Goal: Information Seeking & Learning: Learn about a topic

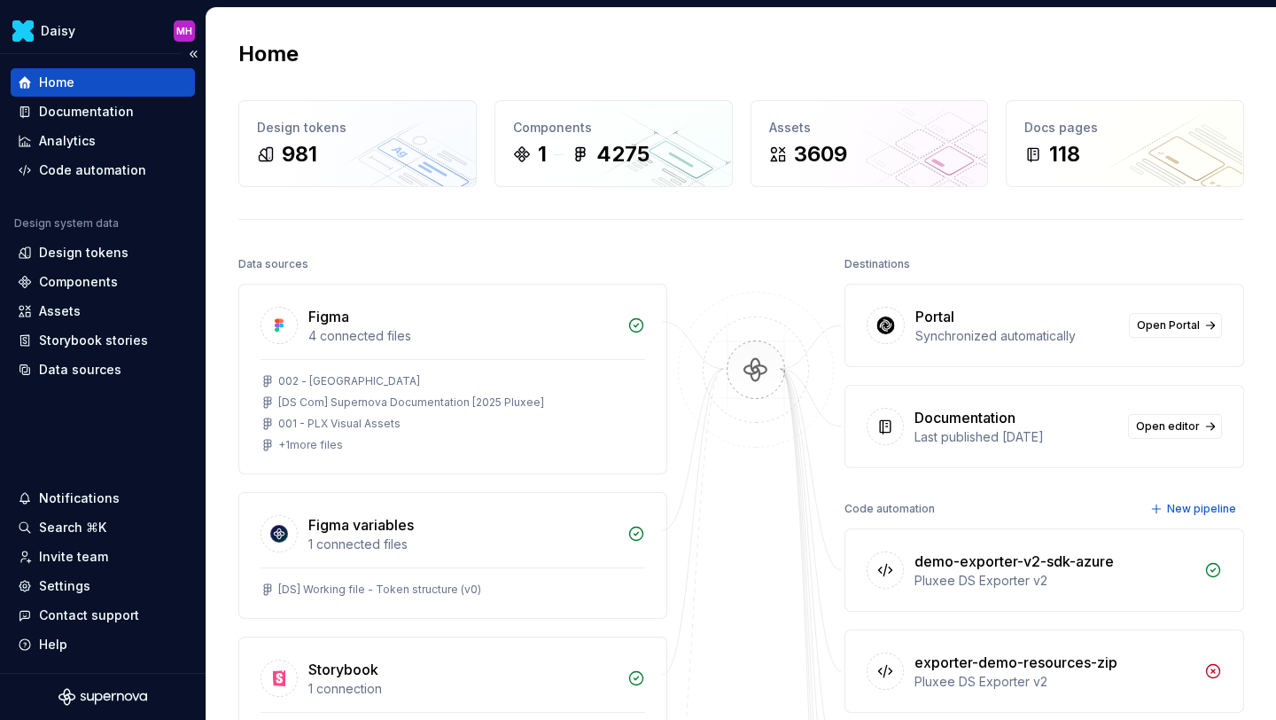
scroll to position [470, 0]
click at [80, 111] on div "Documentation" at bounding box center [86, 112] width 95 height 18
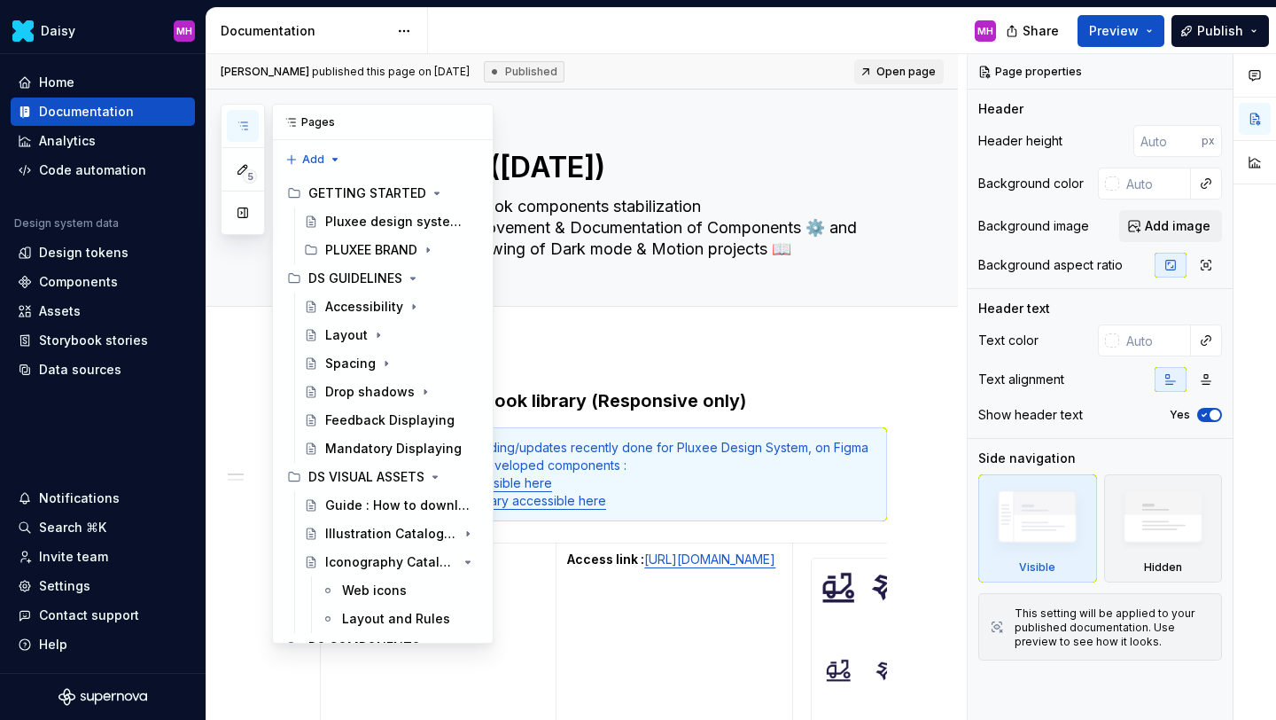
click at [245, 127] on icon "button" at bounding box center [243, 126] width 14 height 14
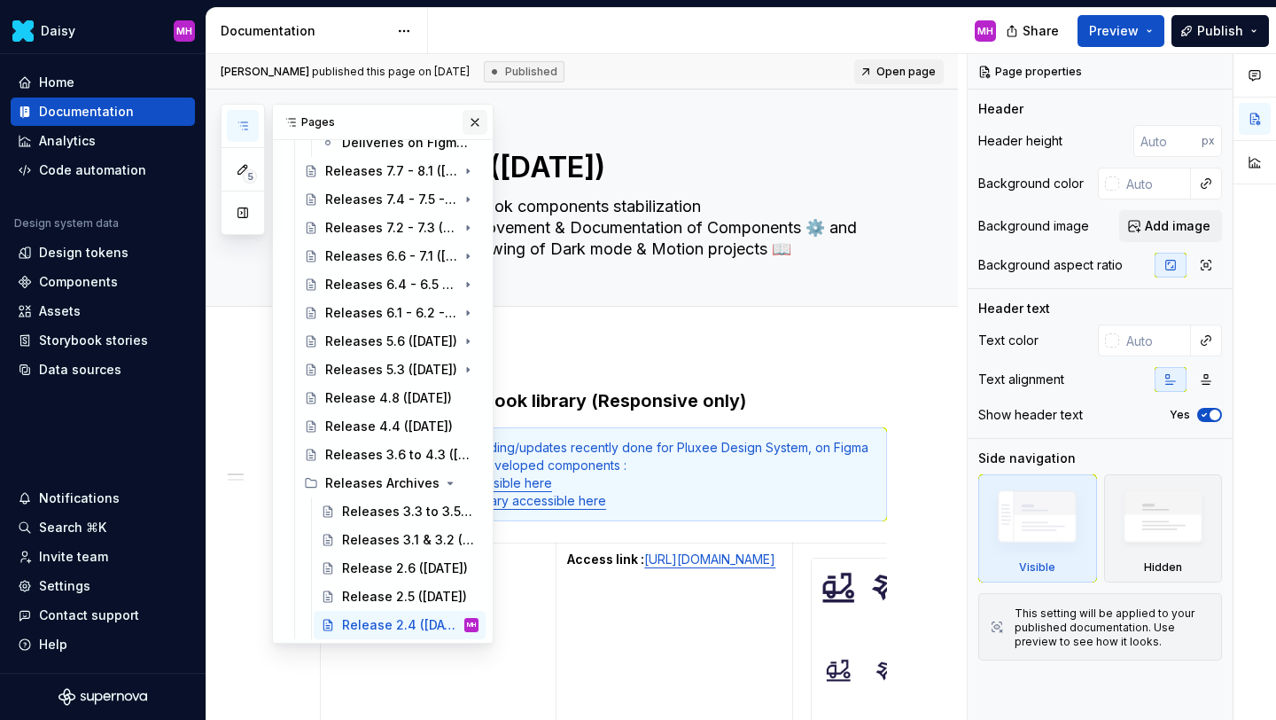
click at [474, 122] on button "button" at bounding box center [475, 122] width 25 height 25
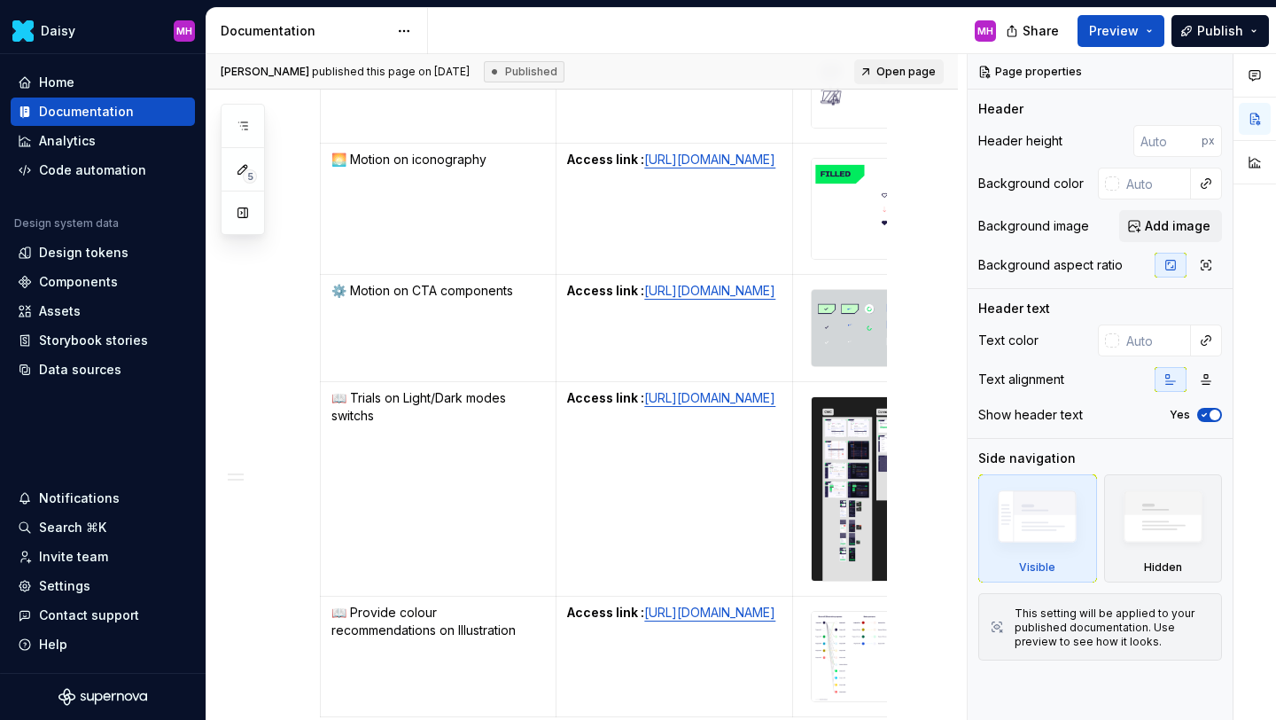
scroll to position [1529, 0]
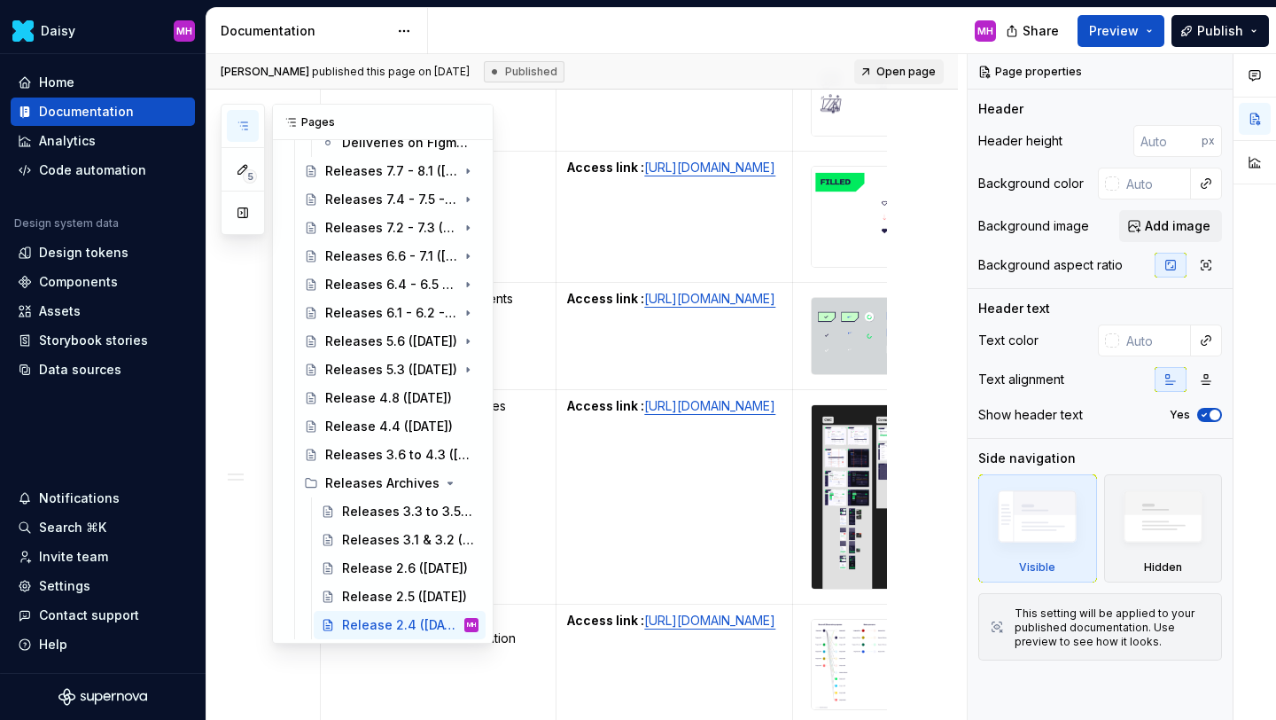
click at [248, 135] on button "button" at bounding box center [243, 126] width 32 height 32
click at [363, 533] on div "Releases 3.1 & 3.2 ([DATE])" at bounding box center [383, 540] width 83 height 18
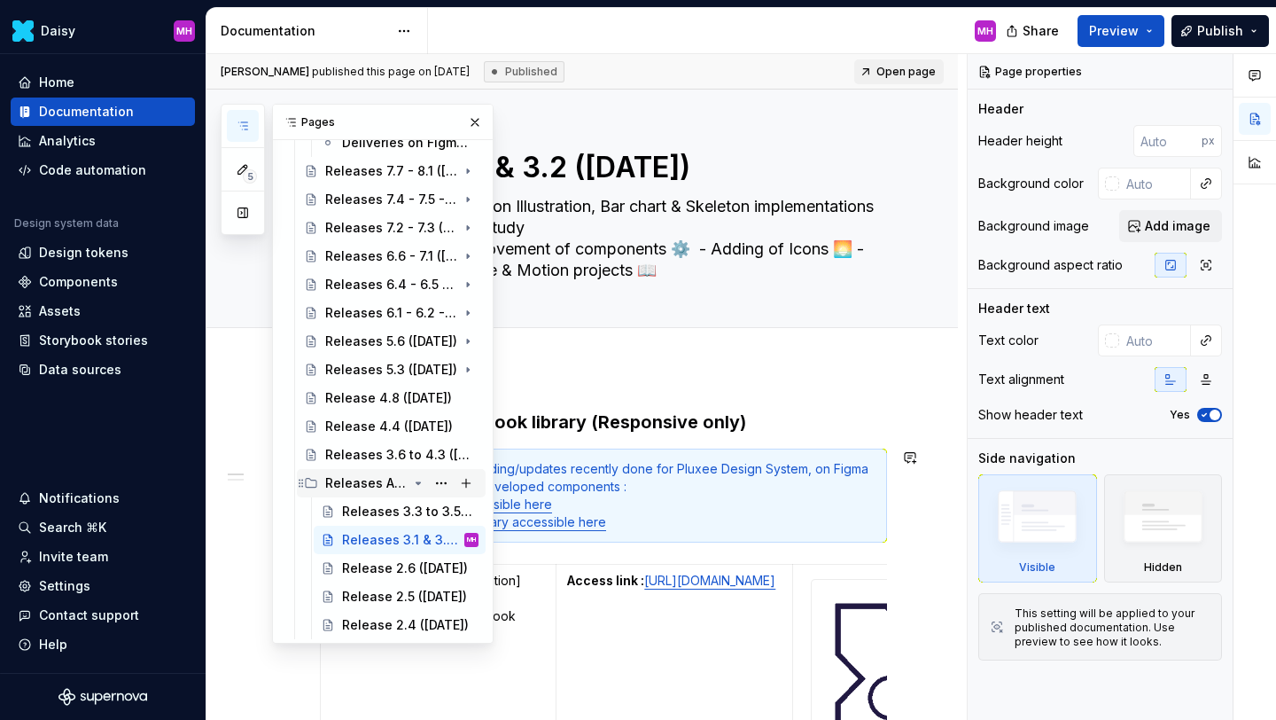
click at [418, 483] on icon "Page tree" at bounding box center [418, 483] width 4 height 2
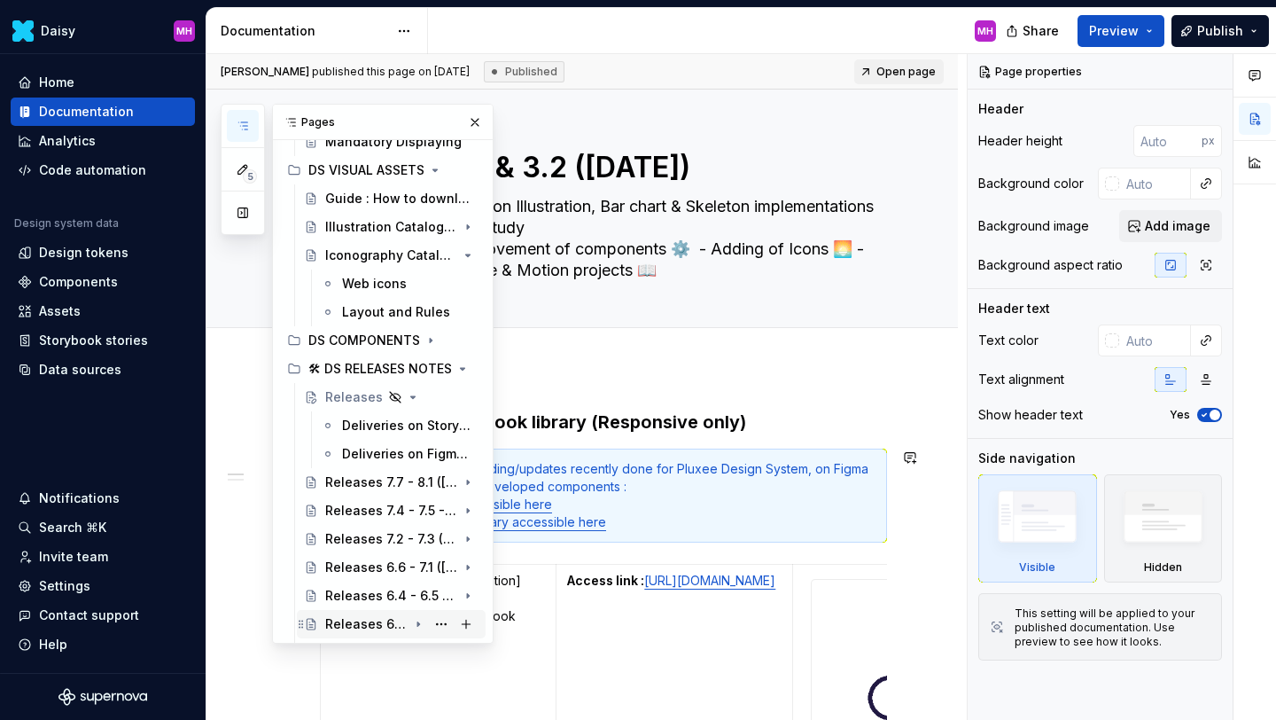
scroll to position [306, 0]
click at [357, 483] on div "Releases 7.7 - 8.1 ([DATE])" at bounding box center [366, 483] width 82 height 18
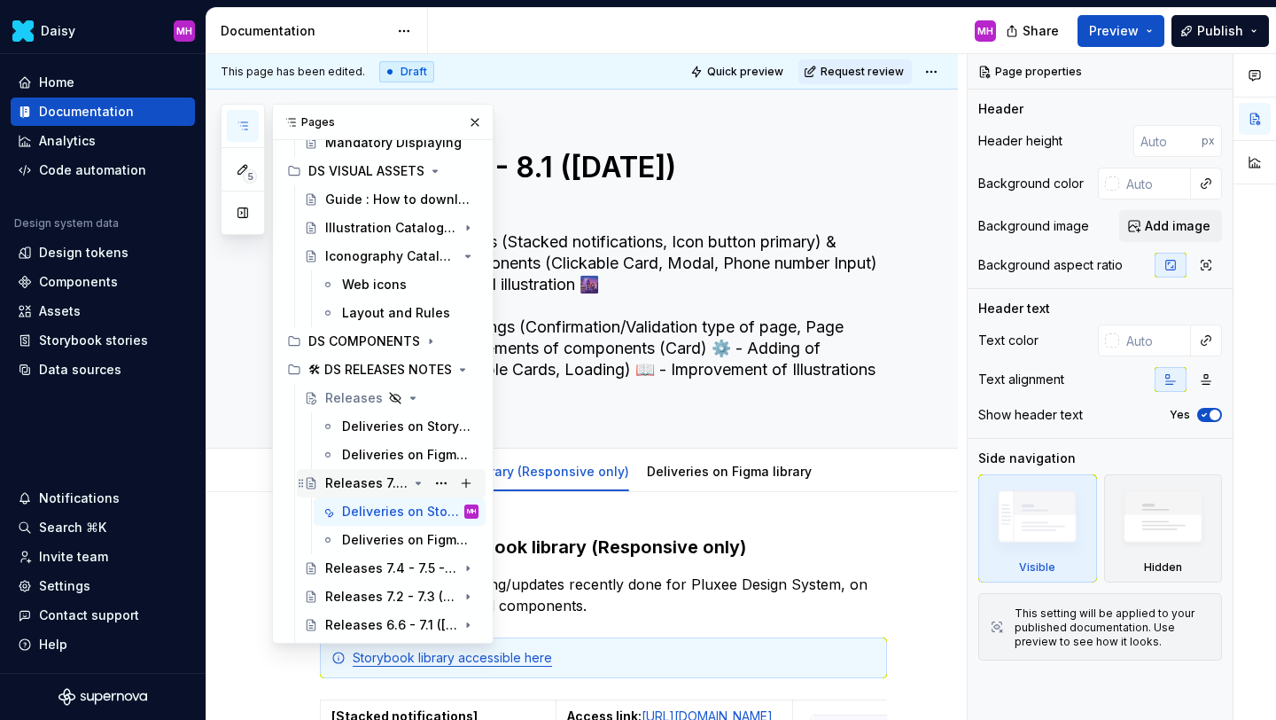
click at [416, 478] on icon "Page tree" at bounding box center [418, 483] width 14 height 14
click at [390, 459] on div "Deliveries on Figma library" at bounding box center [383, 455] width 83 height 18
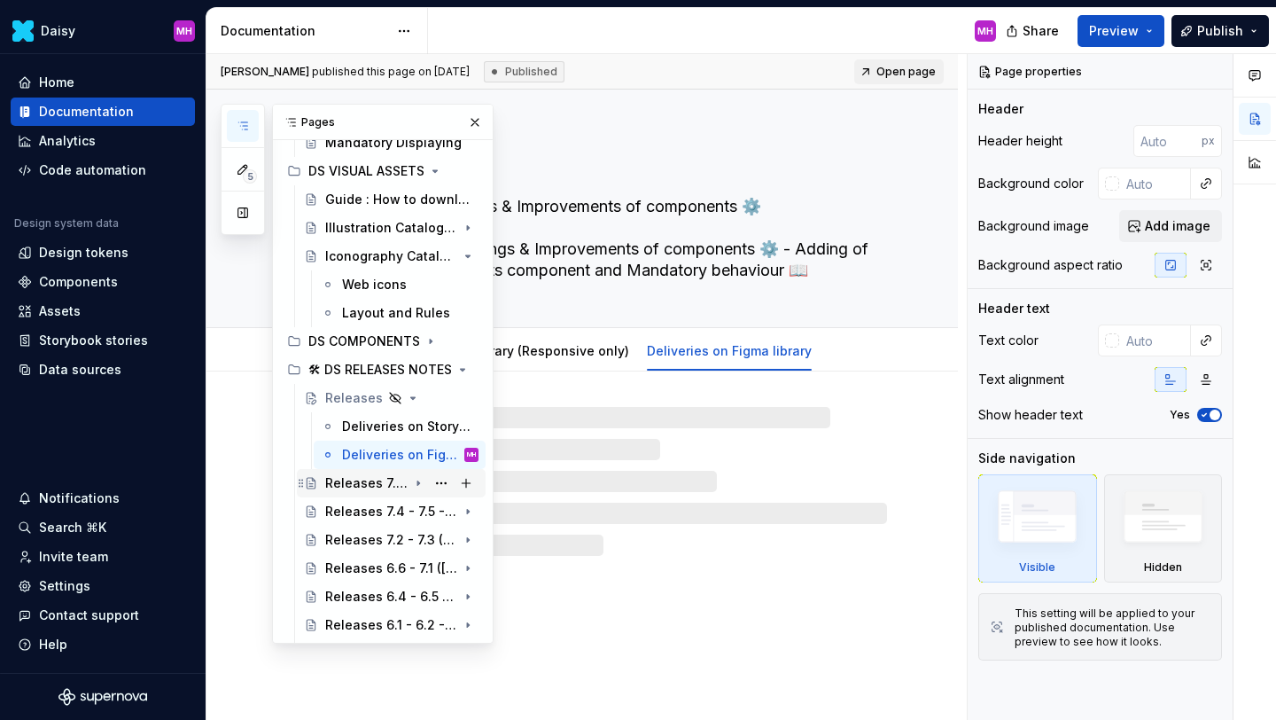
click at [375, 484] on div "Releases 7.7 - 8.1 ([DATE])" at bounding box center [366, 483] width 82 height 18
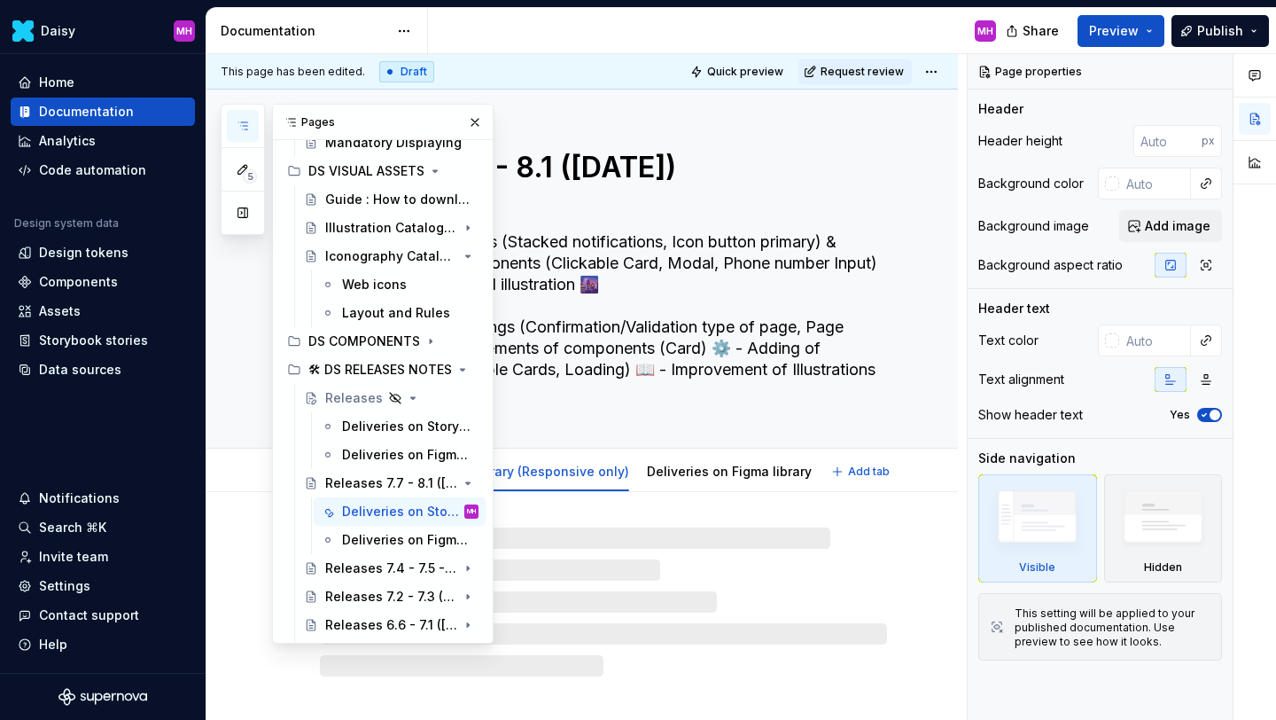
click at [567, 161] on textarea "Releases 7.7 - 8.1 ([DATE])" at bounding box center [599, 185] width 567 height 78
click at [347, 401] on div "Releases" at bounding box center [354, 398] width 58 height 18
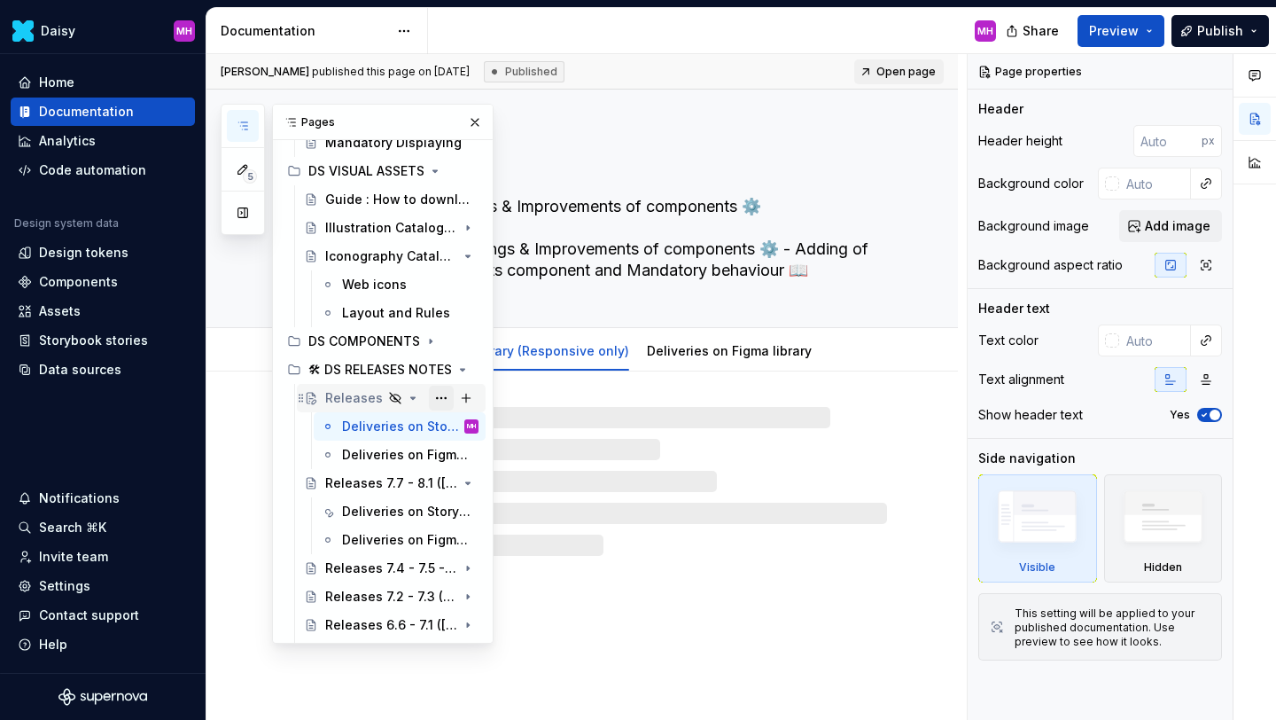
click at [438, 395] on button "Page tree" at bounding box center [441, 397] width 25 height 25
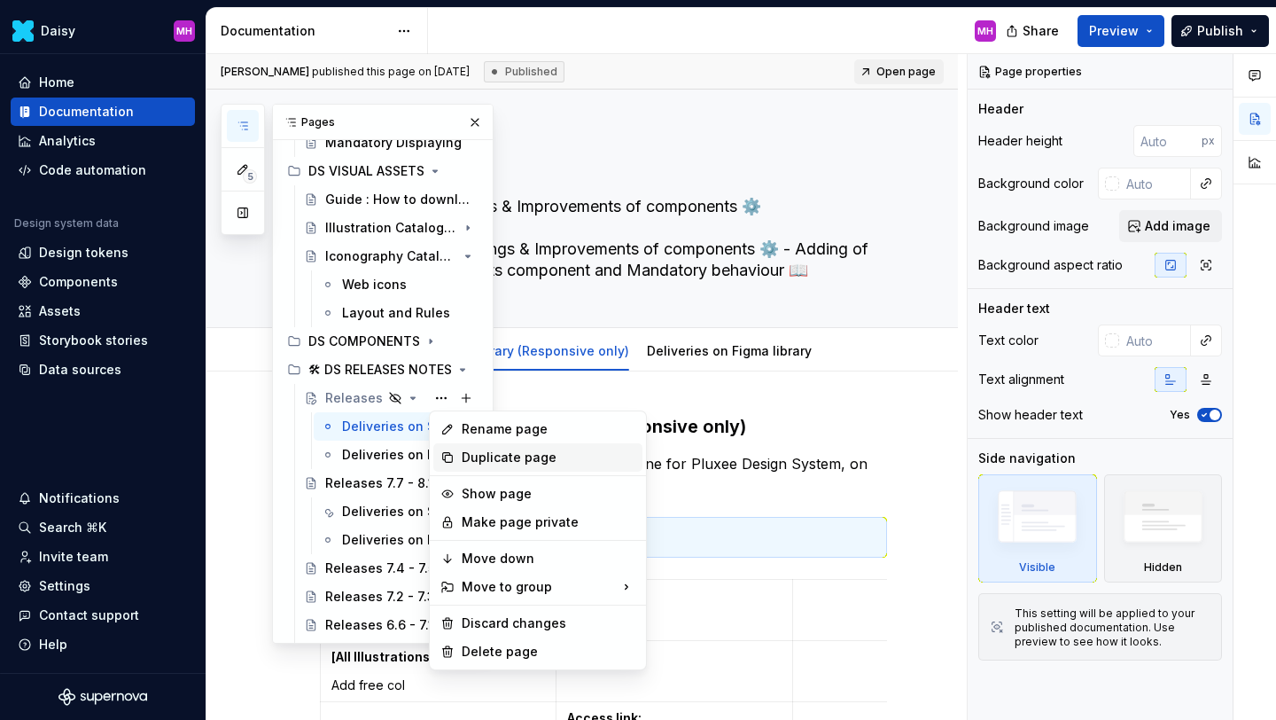
click at [476, 452] on div "Duplicate page" at bounding box center [549, 457] width 174 height 18
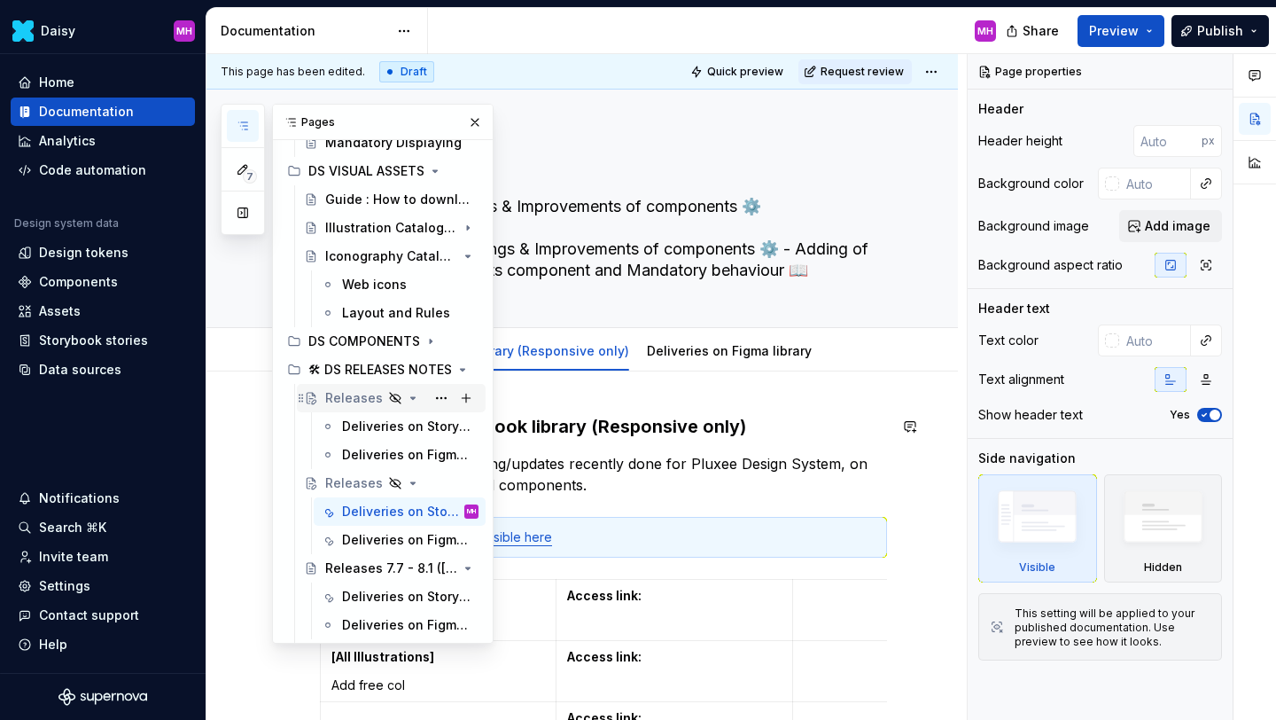
click at [406, 397] on icon "Page tree" at bounding box center [413, 398] width 14 height 14
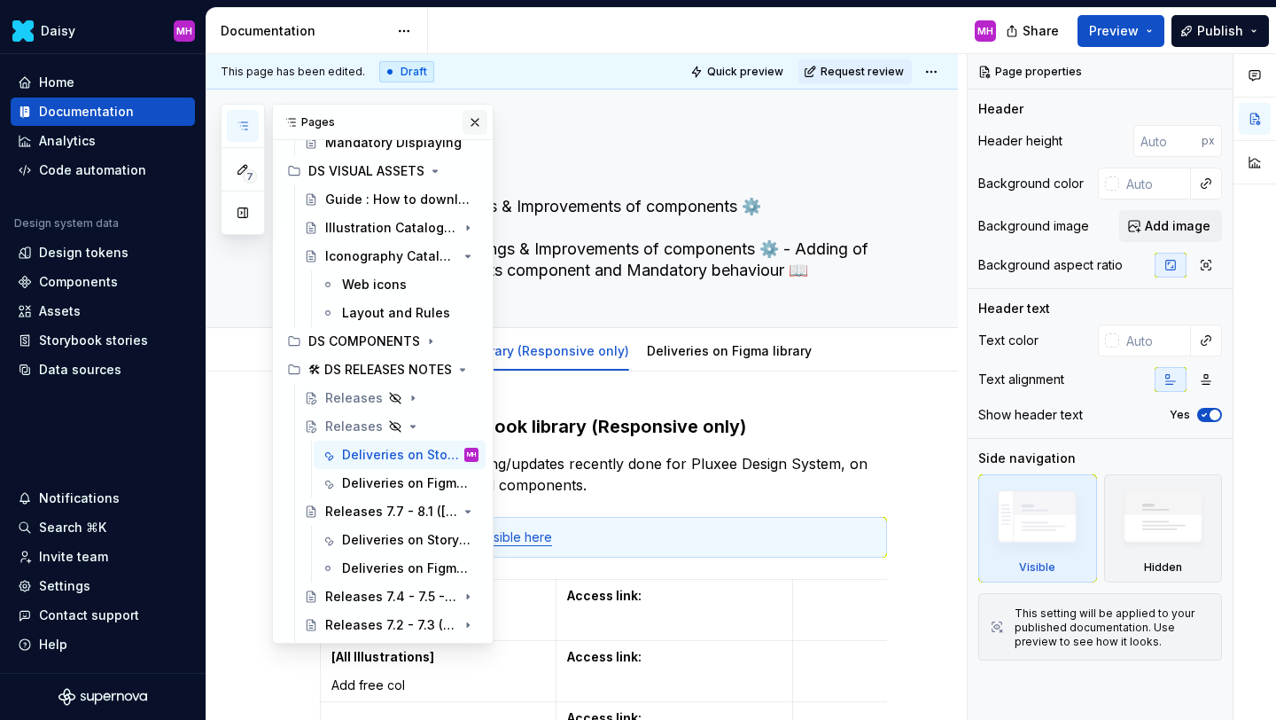
click at [472, 127] on button "button" at bounding box center [475, 122] width 25 height 25
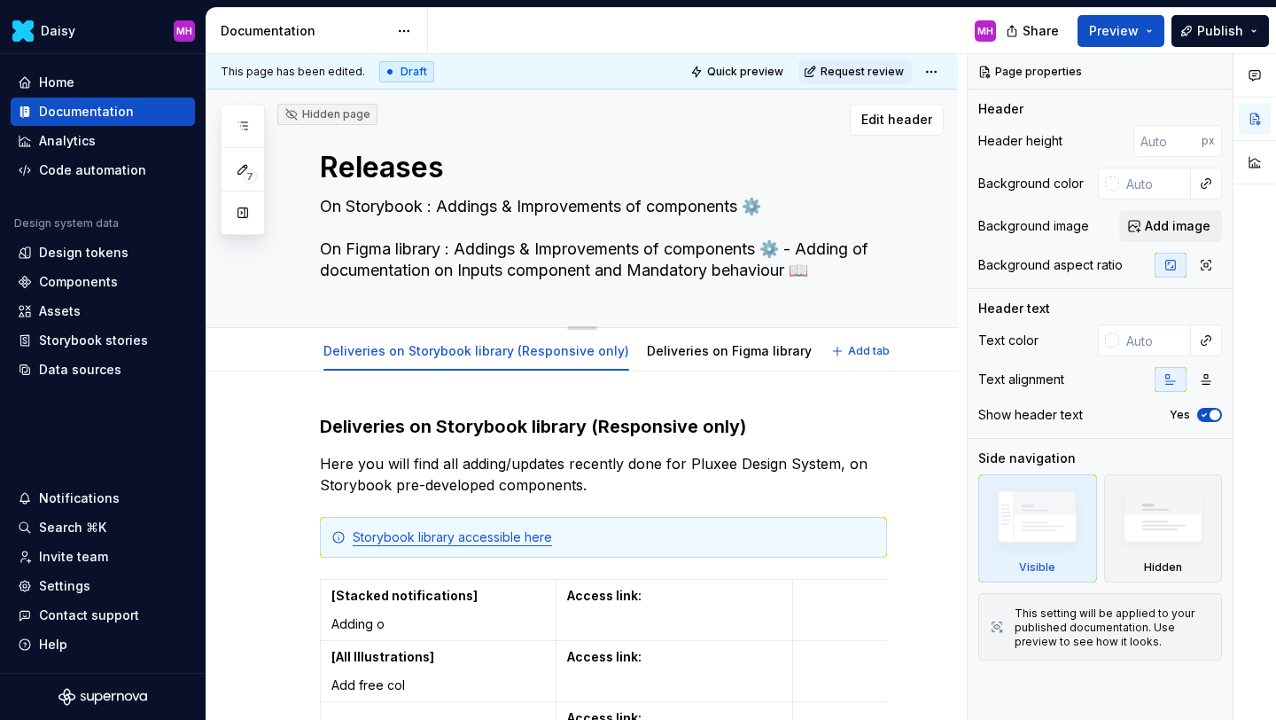
click at [400, 164] on textarea "Releases" at bounding box center [599, 167] width 567 height 43
paste textarea "7.7 - 8.1 ([DATE])"
type textarea "*"
type textarea "Releases 7.7 - 8.1 ([DATE])"
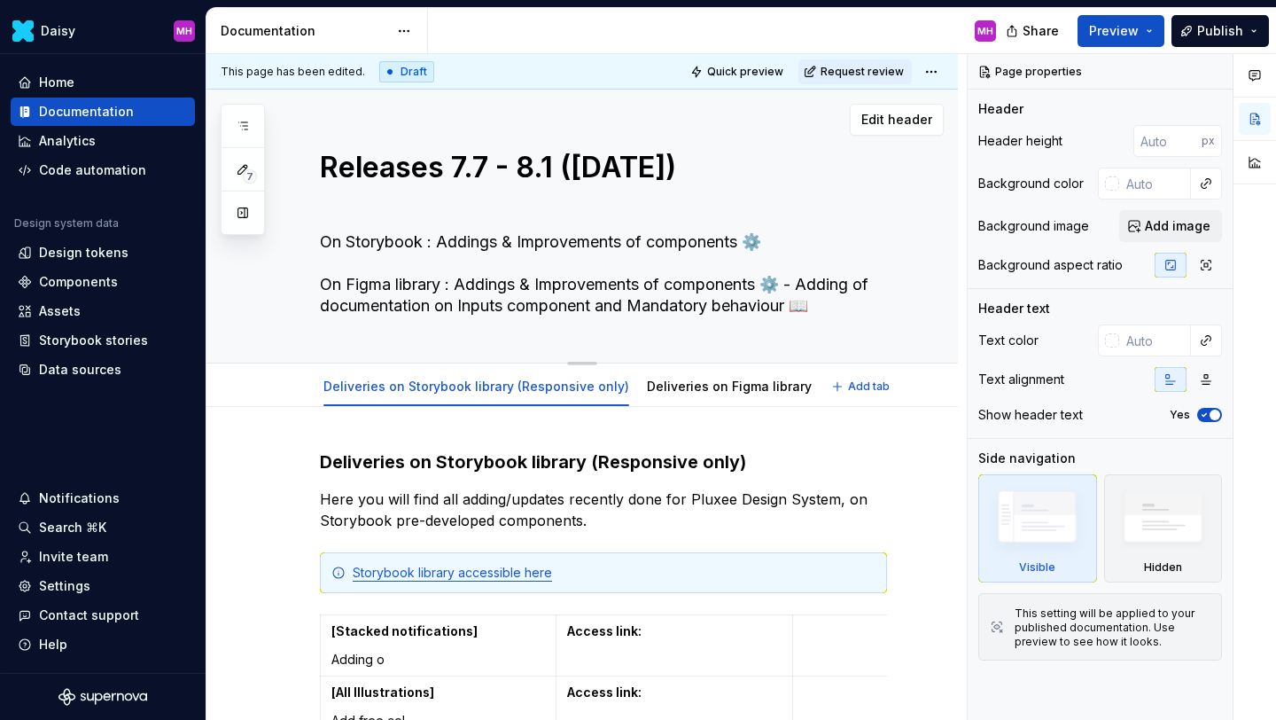
click at [482, 169] on textarea "Releases 7.7 - 8.1 ([DATE])" at bounding box center [599, 185] width 567 height 78
type textarea "*"
type textarea "Releases 7. - 8.1 ([DATE])"
type textarea "*"
type textarea "Releases 7 - 8.1 ([DATE])"
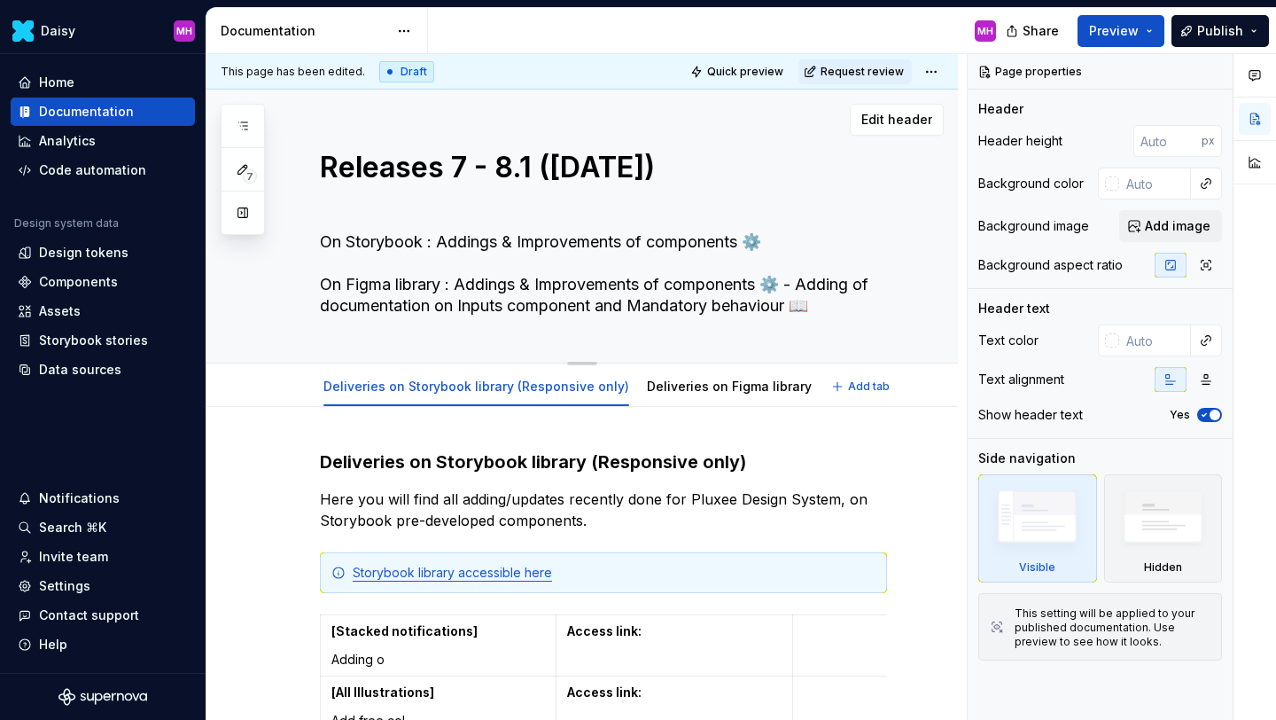
type textarea "*"
type textarea "Releases - 8.1 ([DATE])"
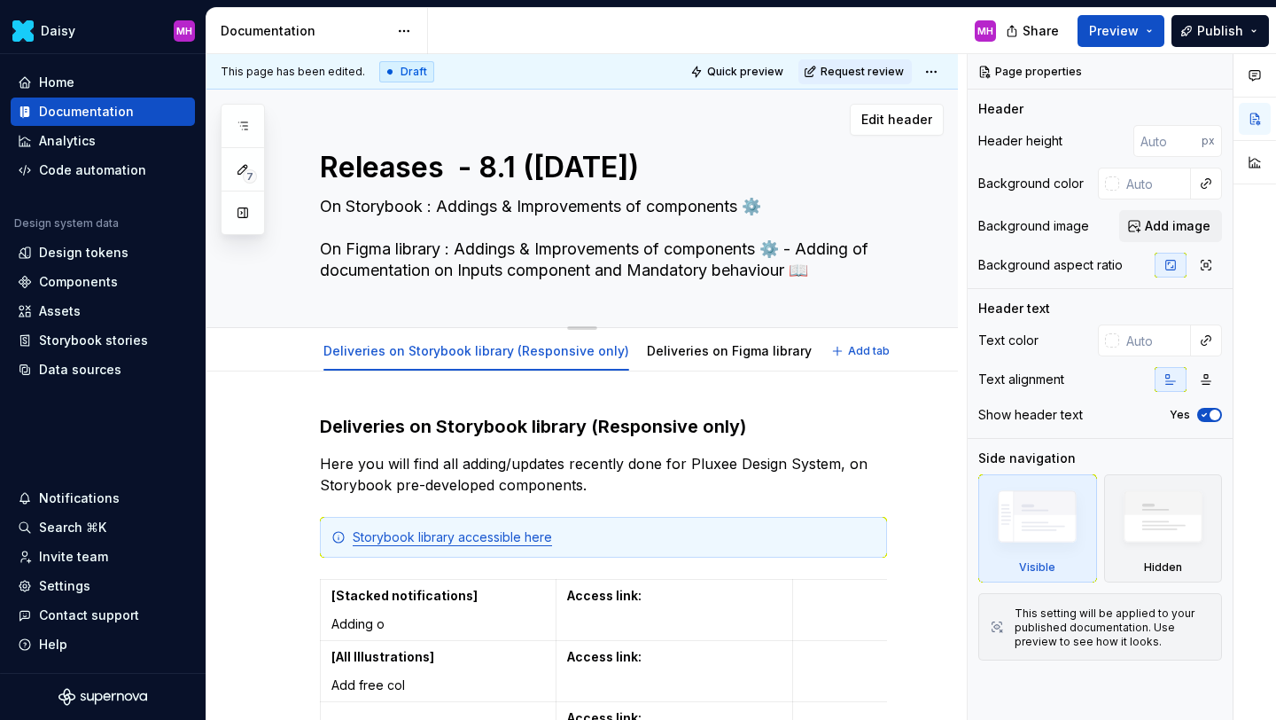
type textarea "*"
type textarea "Releases 8 - 8.1 ([DATE])"
type textarea "*"
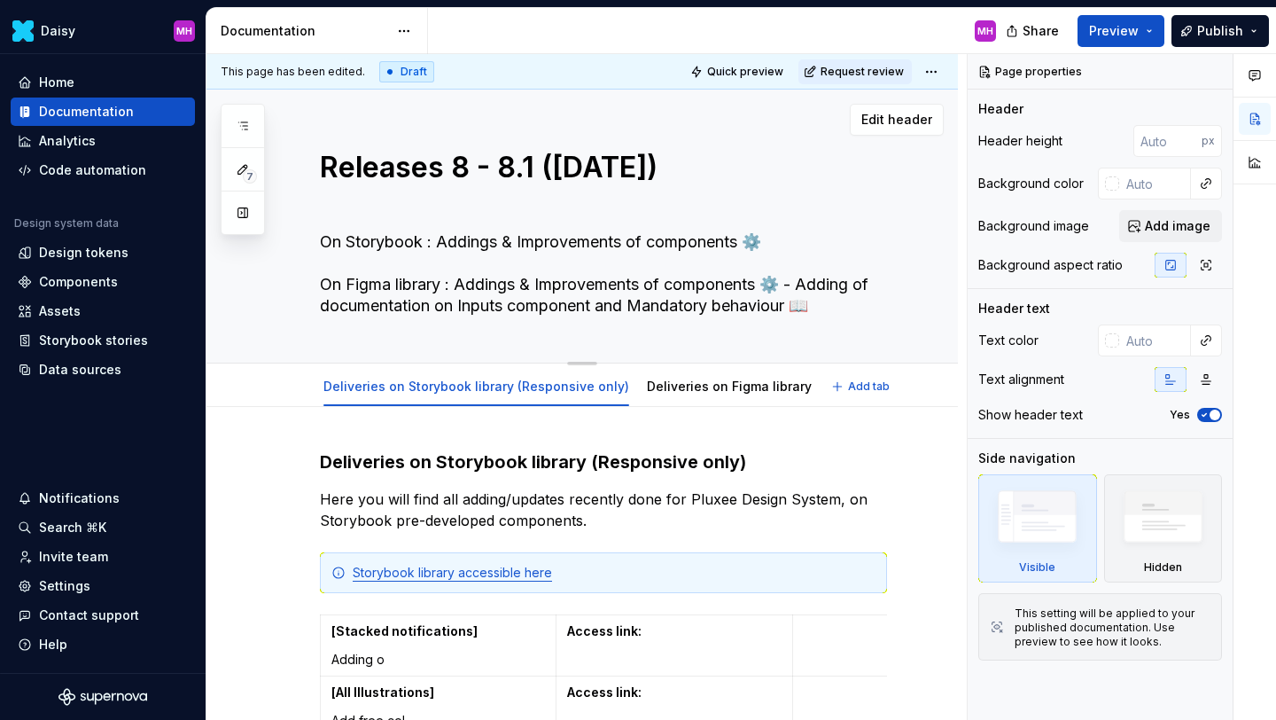
type textarea "Releases 8. - 8.1 ([DATE])"
type textarea "*"
type textarea "Releases 8.2 - 8.1 ([DATE])"
type textarea "*"
type textarea "Releases 8.2 - 8. ([DATE])"
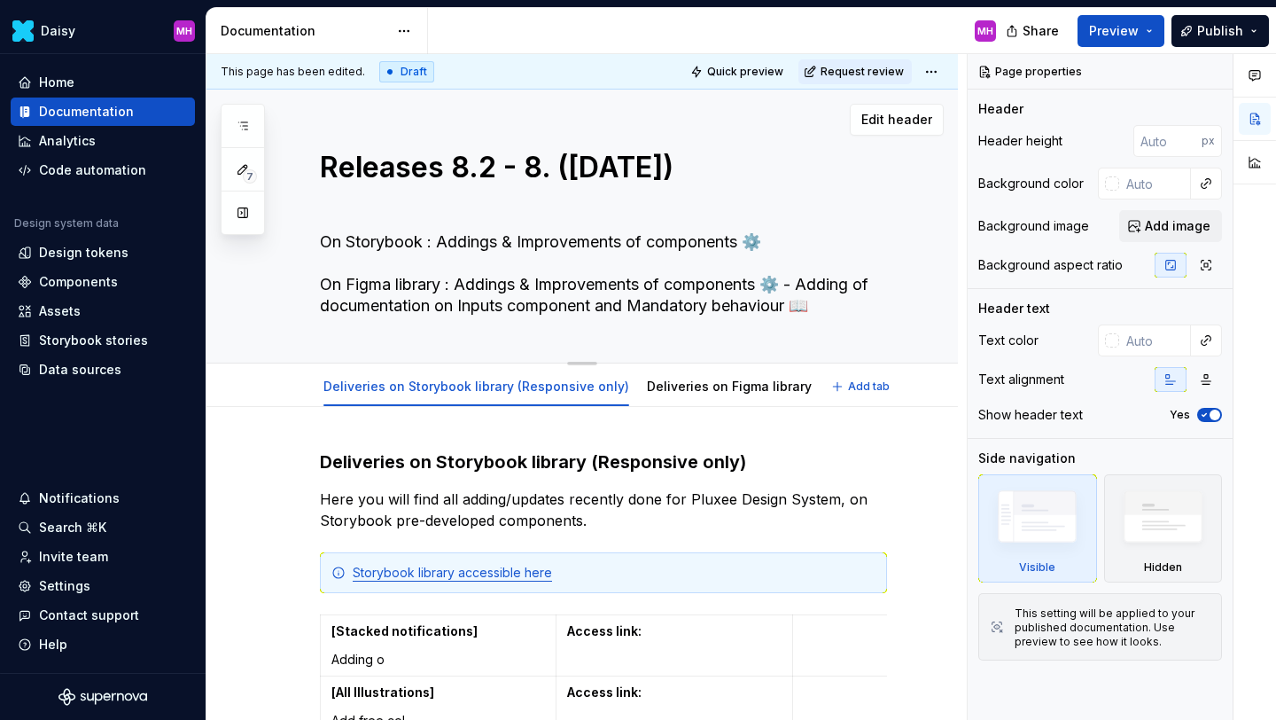
type textarea "*"
type textarea "Releases 8.2 - 8.3 ([DATE])"
type textarea "*"
type textarea "Releases 8.2 - 8.3 ([DATE])"
click at [620, 164] on textarea "Releases 8.2 - 8.3 ([DATE])" at bounding box center [599, 185] width 567 height 78
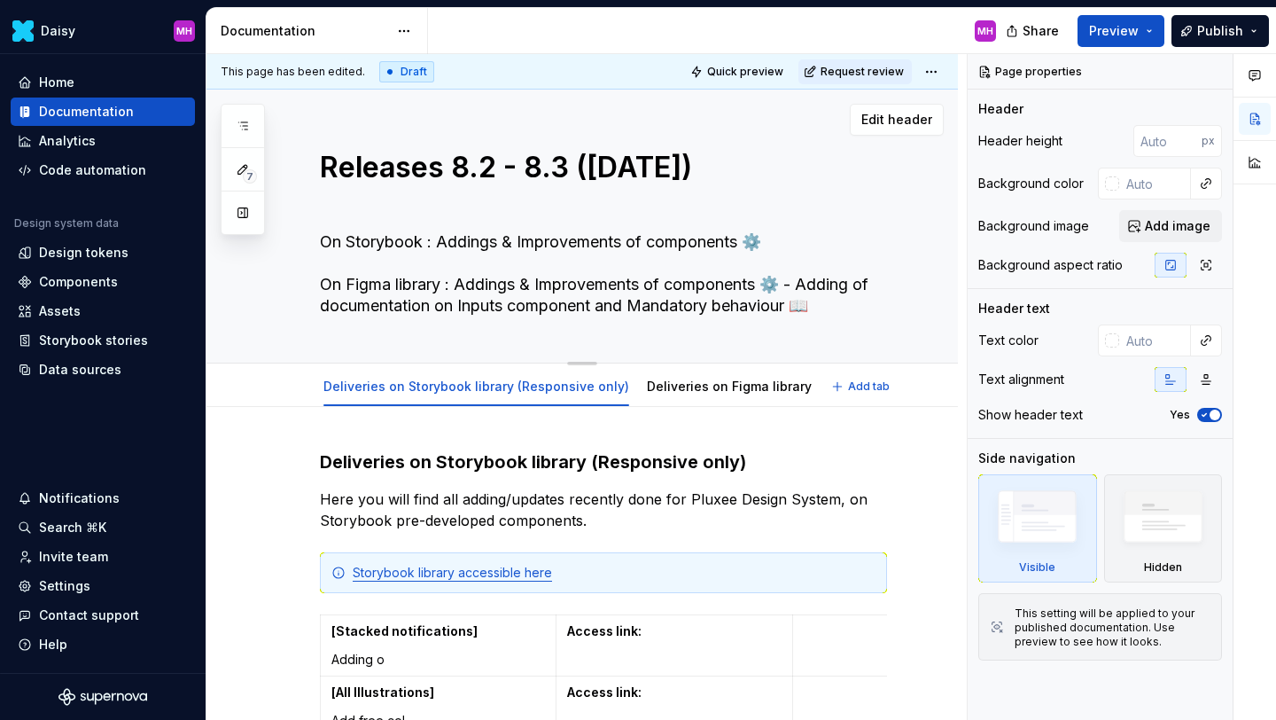
type textarea "*"
type textarea "Releases 8.2 - 8.3 ([DATE])"
type textarea "*"
type textarea "Releases 8.2 - 8.3 ([DATE])"
drag, startPoint x: 693, startPoint y: 168, endPoint x: 833, endPoint y: 170, distance: 140.0
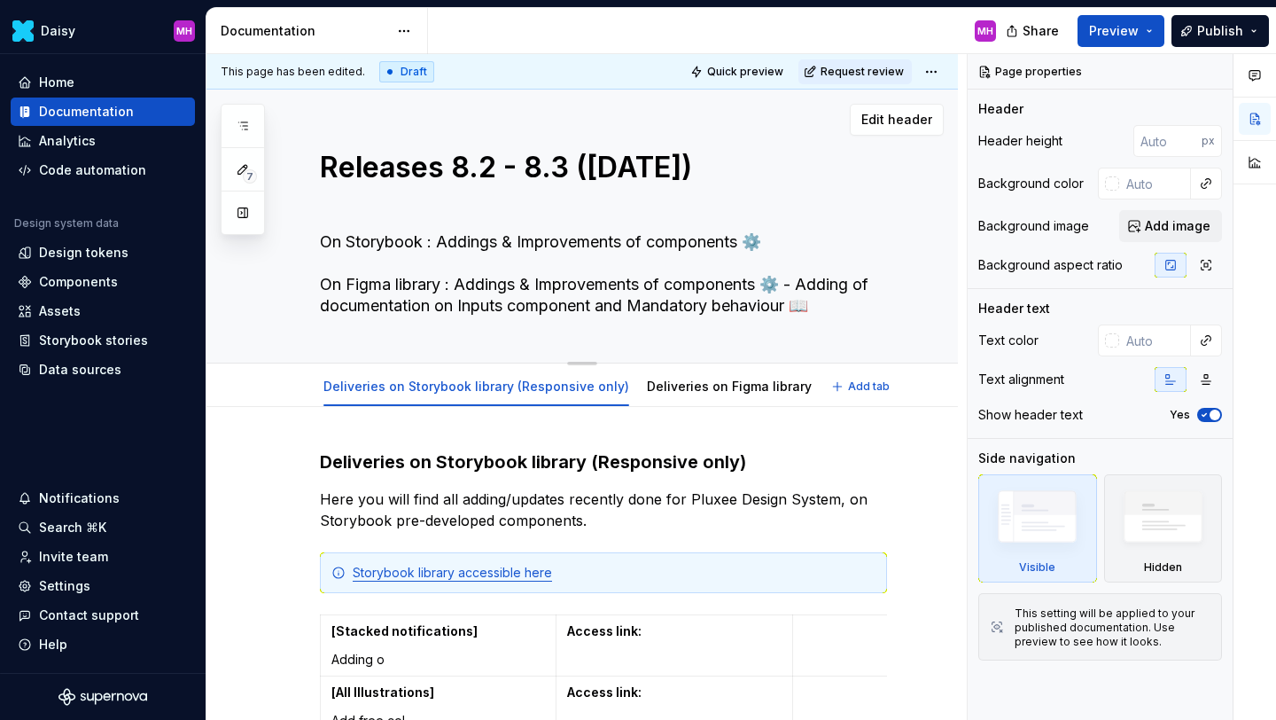
click at [833, 170] on textarea "Releases 8.2 - 8.3 ([DATE])" at bounding box center [599, 185] width 567 height 78
click at [799, 167] on textarea "Releases 8.2 - 8.3 ([DATE])" at bounding box center [599, 185] width 567 height 78
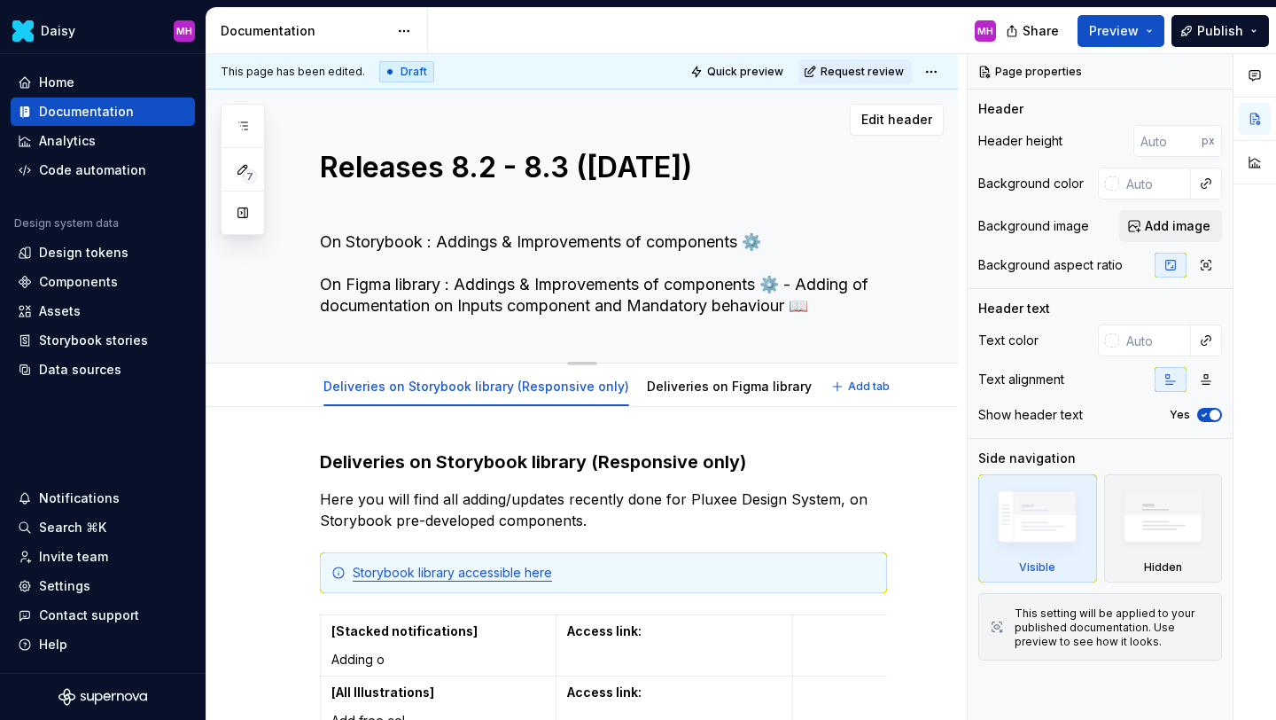
click at [799, 167] on textarea "Releases 8.2 - 8.3 ([DATE])" at bounding box center [599, 185] width 567 height 78
click at [772, 172] on textarea "Releases 8.2 - 8.3 ([DATE])" at bounding box center [599, 185] width 567 height 78
type textarea "*"
type textarea "Releases 8.2 - 8.3 (24th of o 2025)"
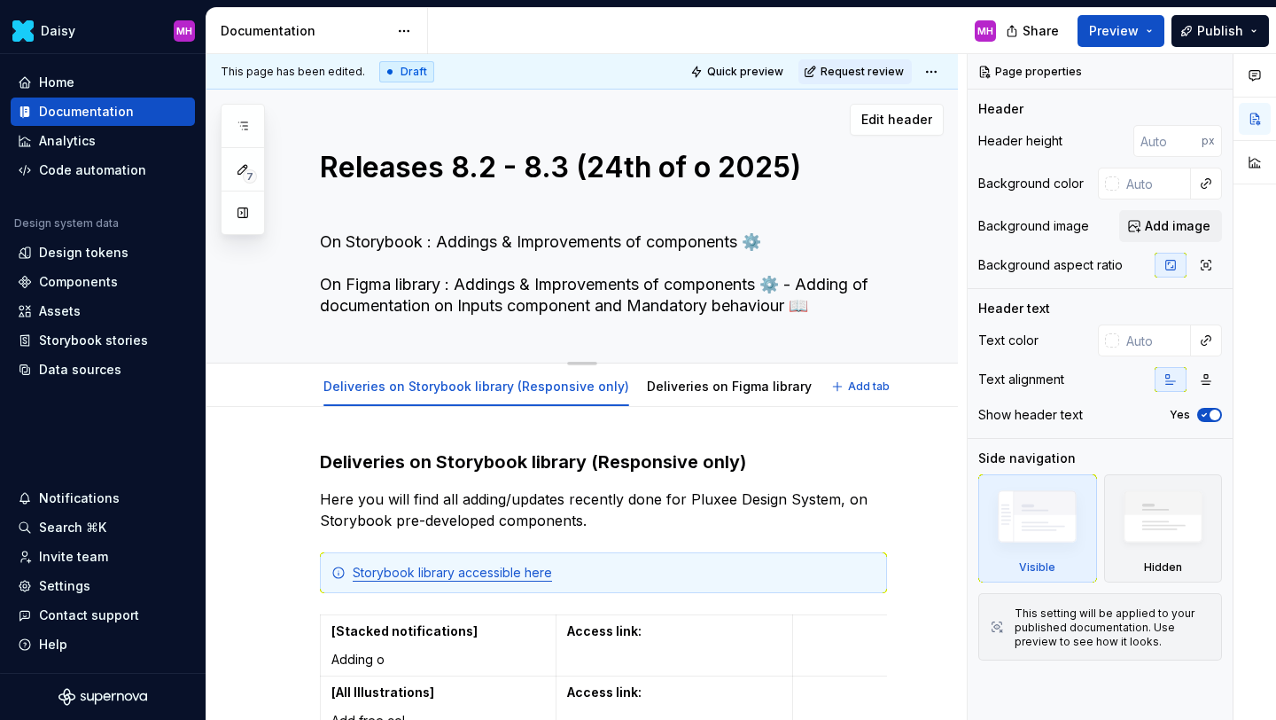
type textarea "*"
type textarea "Releases 8.2 - 8.3 (24th of oc 2025)"
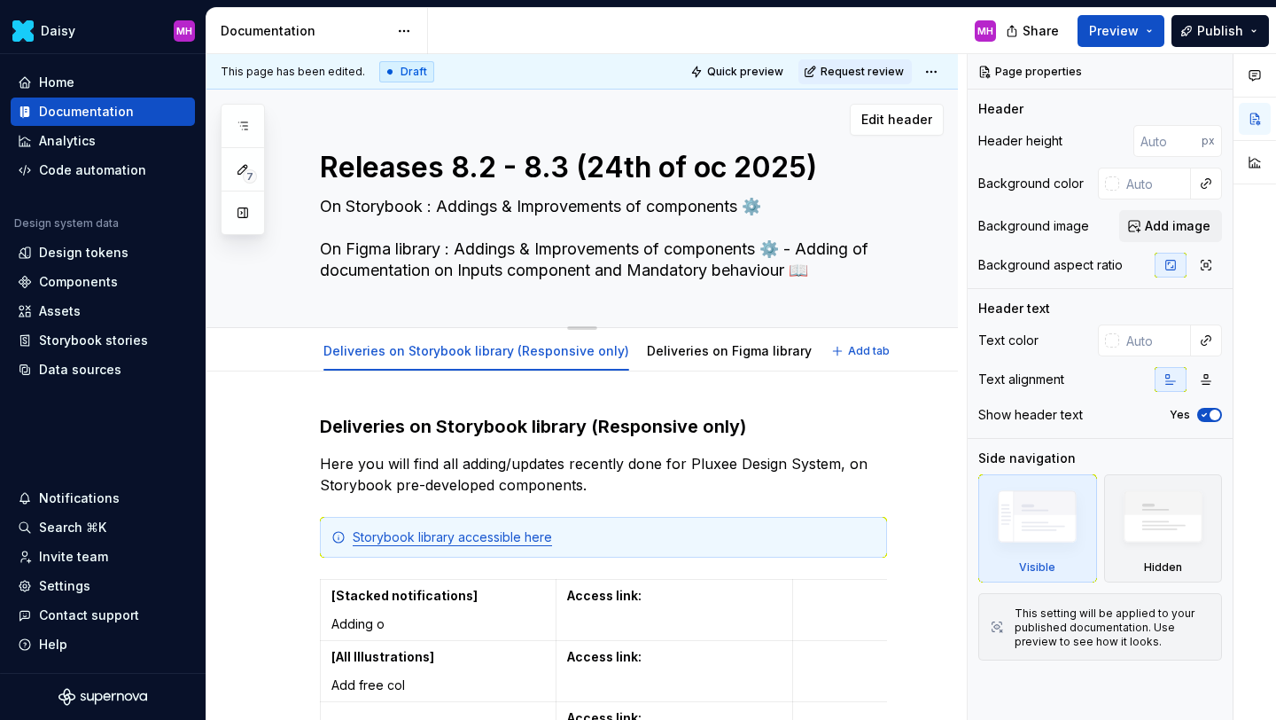
type textarea "*"
type textarea "Releases 8.2 - 8.3 ([DATE])"
type textarea "*"
type textarea "Releases 8.2 - 8.3 (24th of octo 2025)"
type textarea "*"
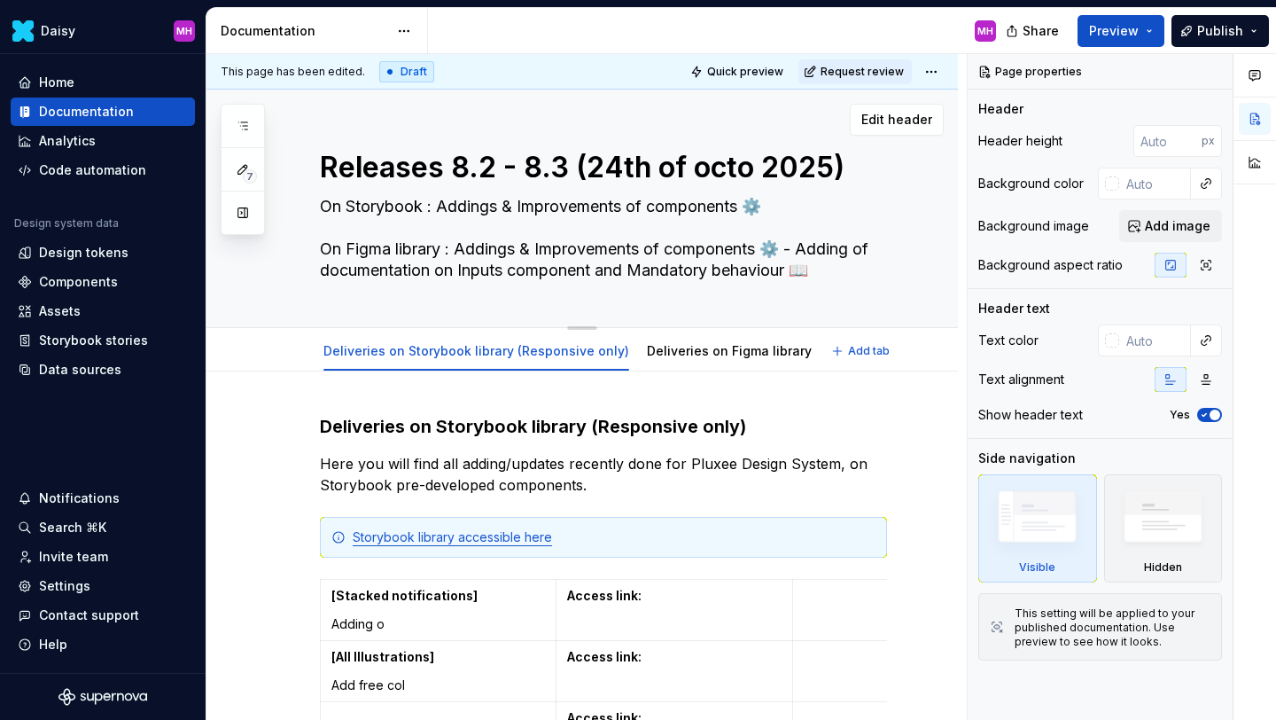
type textarea "Releases 8.2 - 8.3 (24th of octob 2025)"
type textarea "*"
type textarea "Releases 8.2 - 8.3 (24th of octobe 2025)"
type textarea "*"
type textarea "Releases 8.2 - 8.3 ([DATE])"
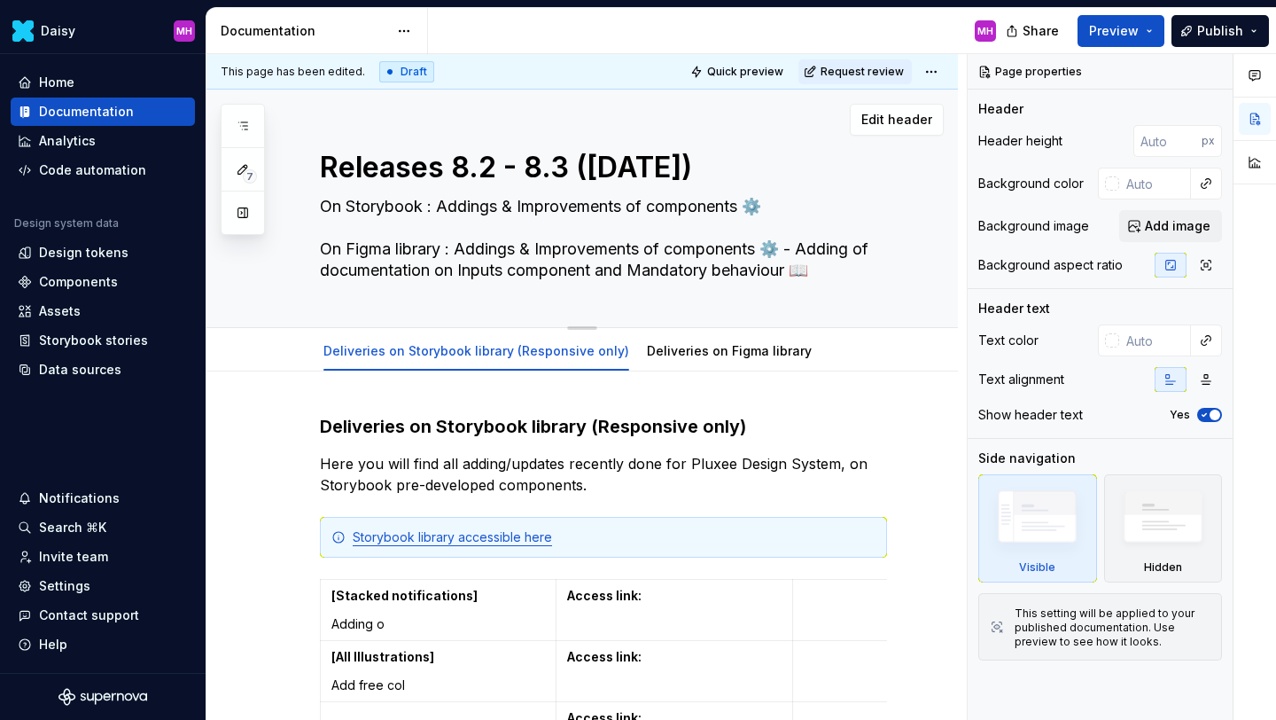
type textarea "*"
type textarea "Releases 8.2 - 8.3 ([DATE])"
click at [538, 245] on textarea "On Storybook : Addings & Improvements of components ⚙️ On Figma library : Addin…" at bounding box center [599, 238] width 567 height 92
click at [588, 249] on textarea "On Storybook : Addings & Improvements of components ⚙️ On Figma library : Addin…" at bounding box center [599, 238] width 567 height 92
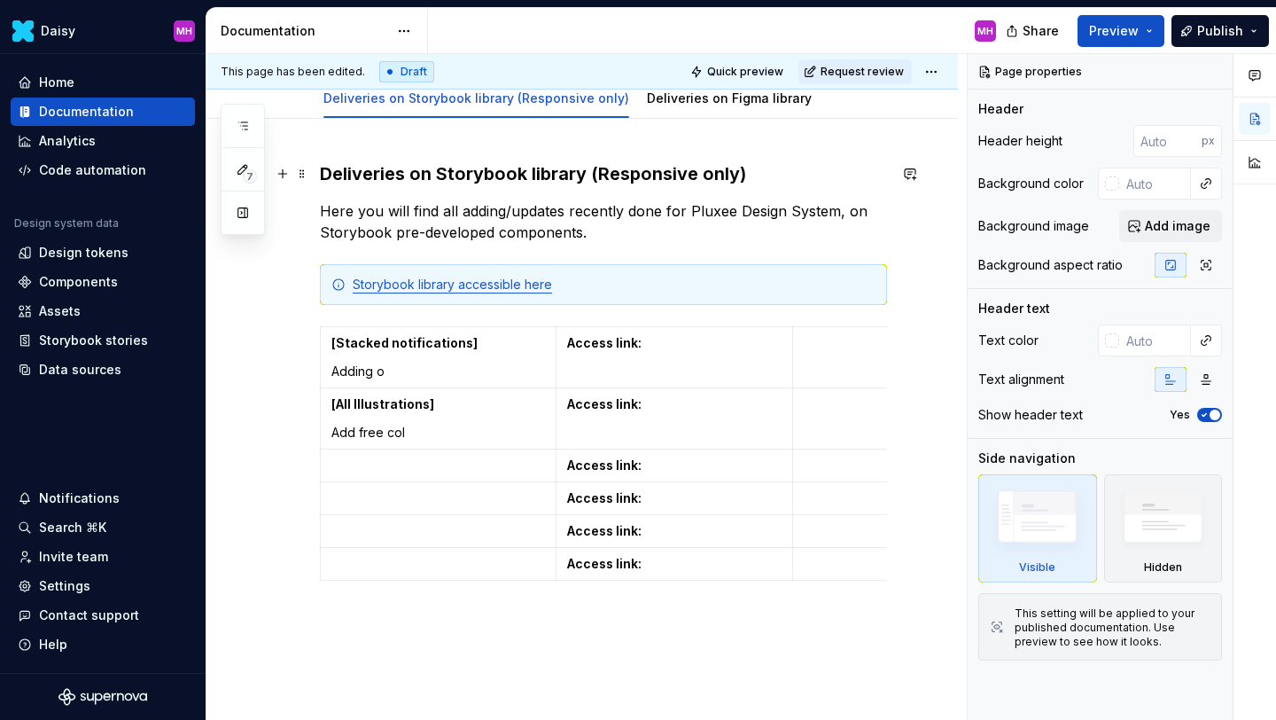
scroll to position [226, 0]
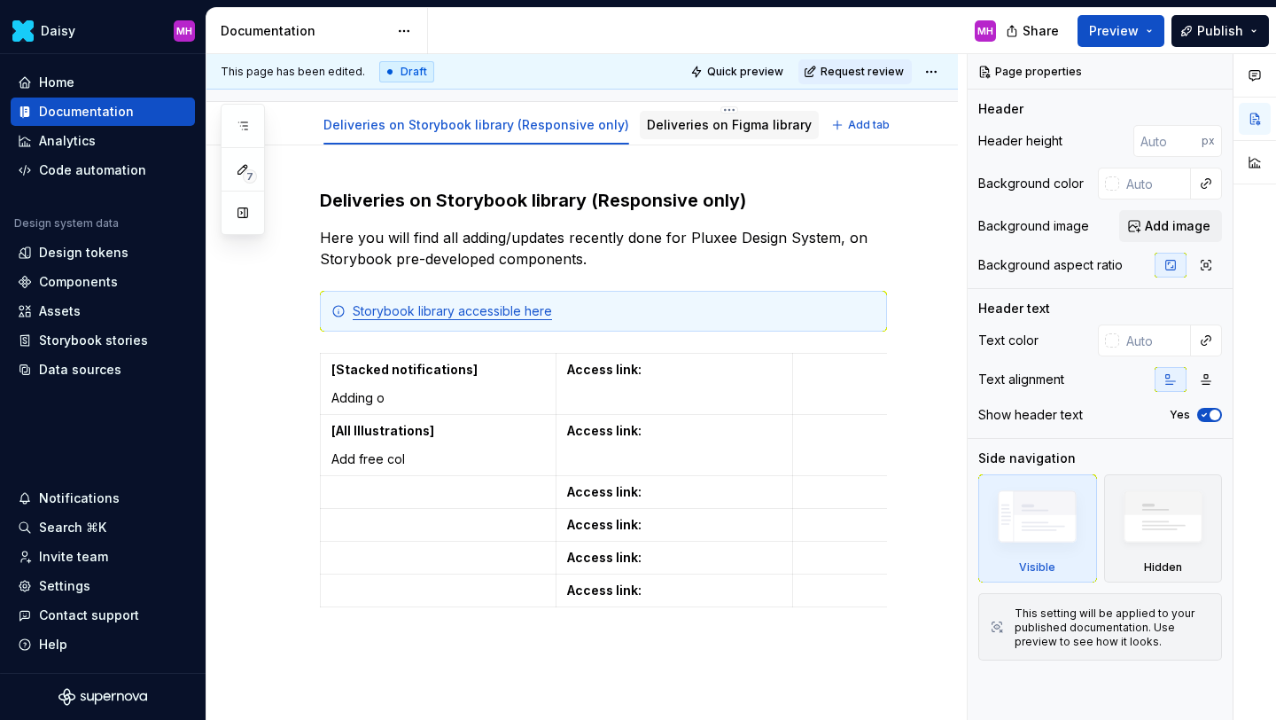
click at [666, 134] on div "Deliveries on Figma library" at bounding box center [729, 124] width 165 height 21
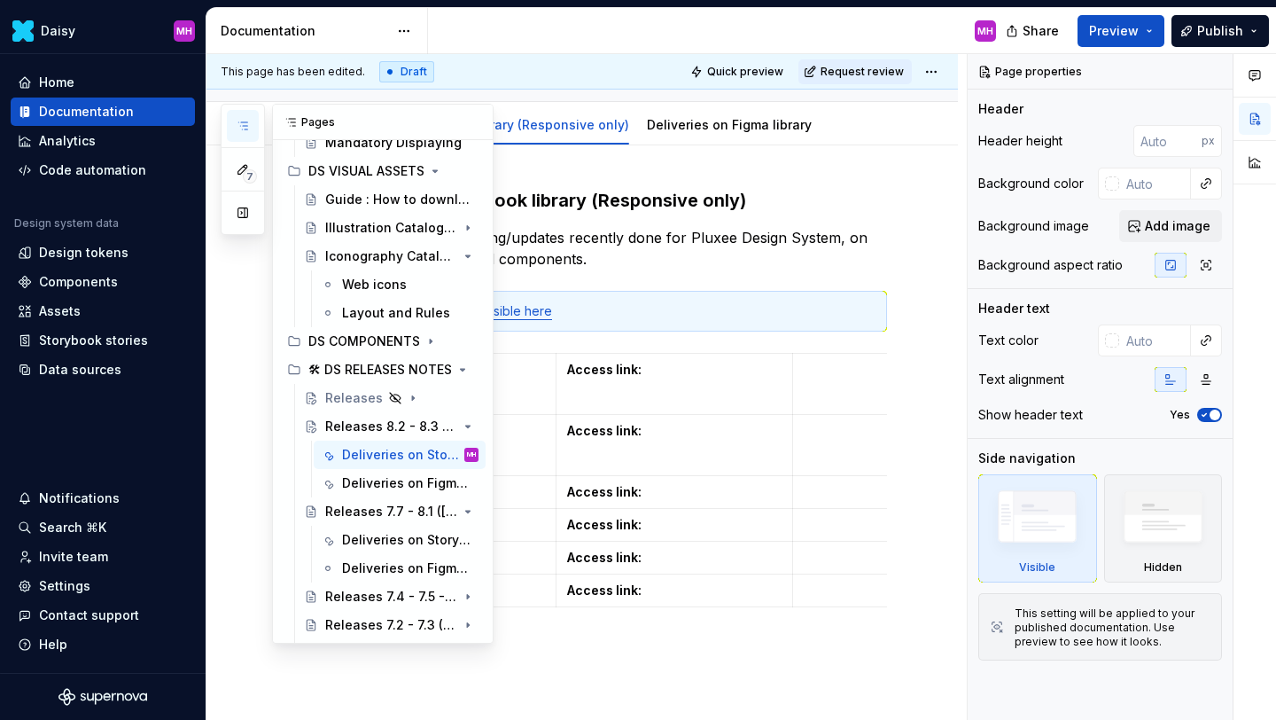
click at [245, 121] on icon "button" at bounding box center [243, 126] width 14 height 14
click at [417, 510] on icon "Page tree" at bounding box center [418, 511] width 4 height 2
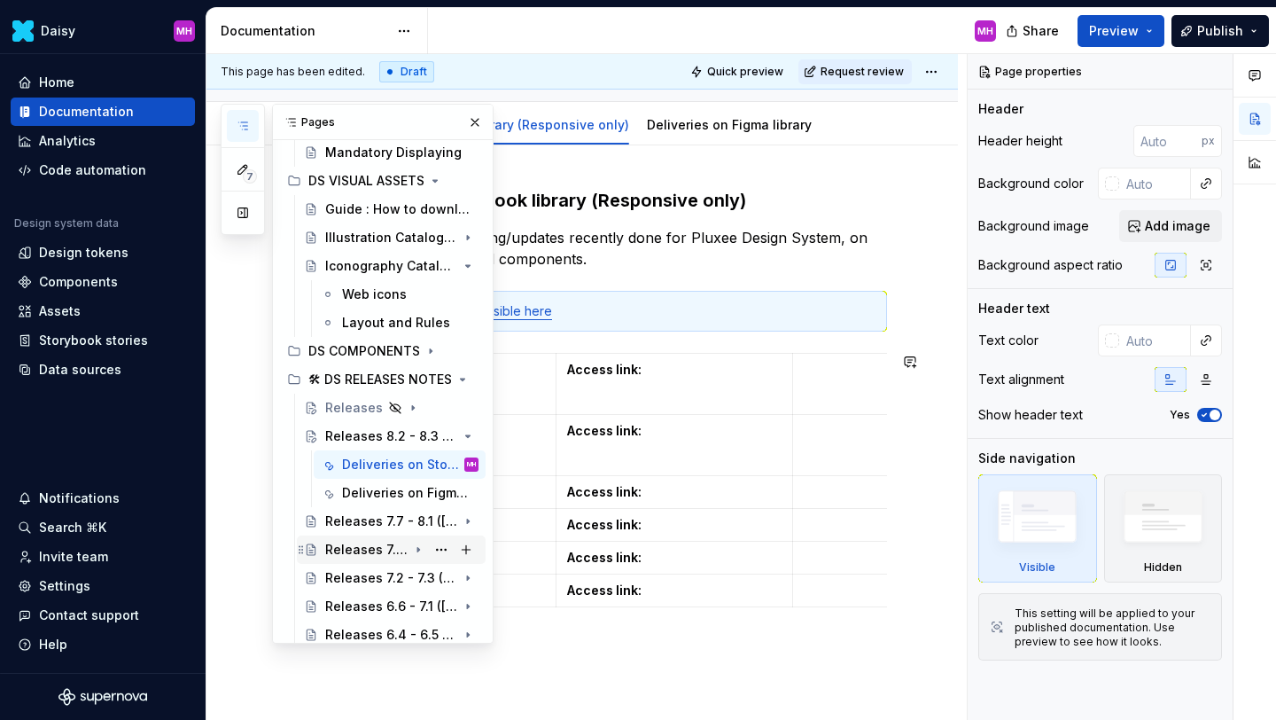
scroll to position [292, 0]
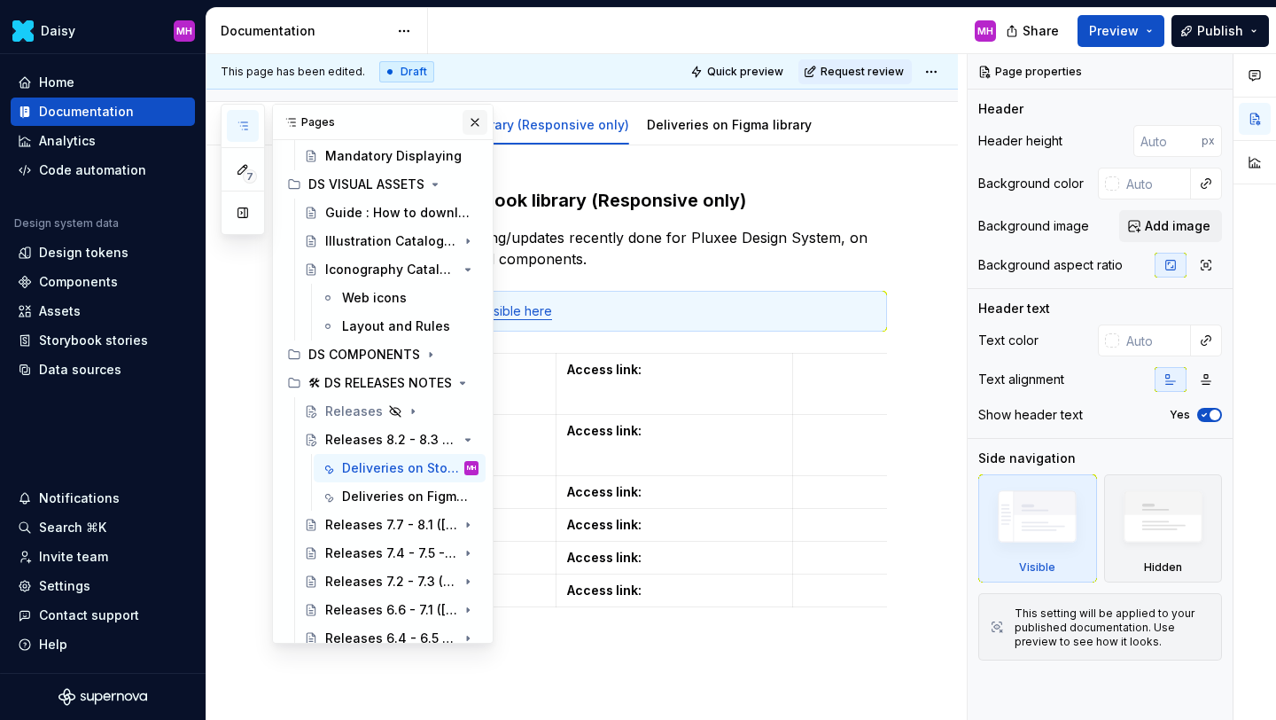
click at [473, 126] on button "button" at bounding box center [475, 122] width 25 height 25
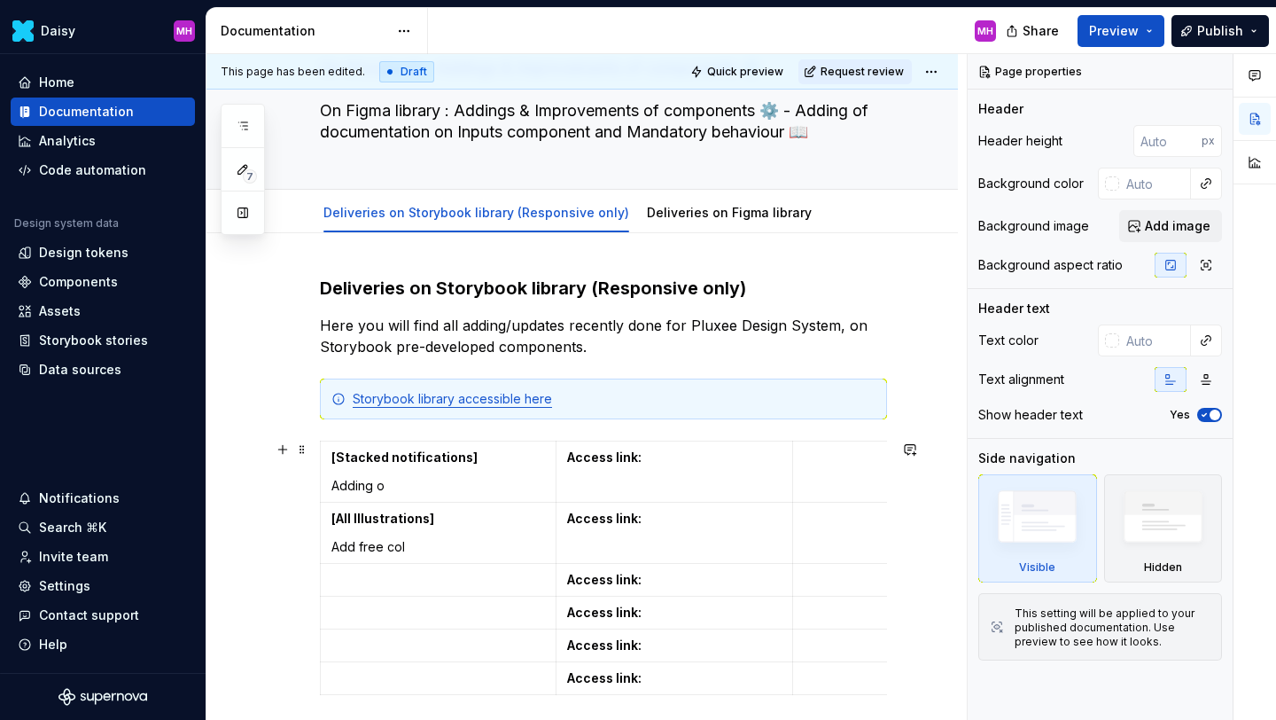
scroll to position [147, 0]
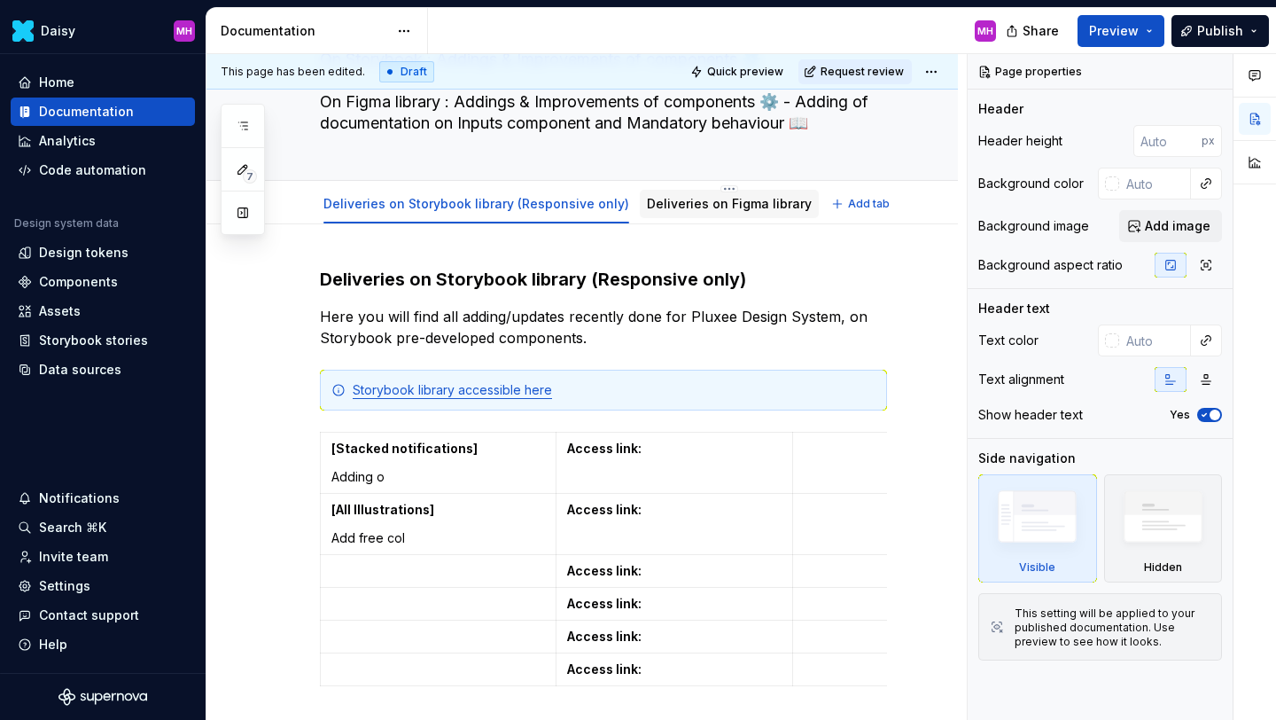
click at [674, 203] on link "Deliveries on Figma library" at bounding box center [729, 203] width 165 height 15
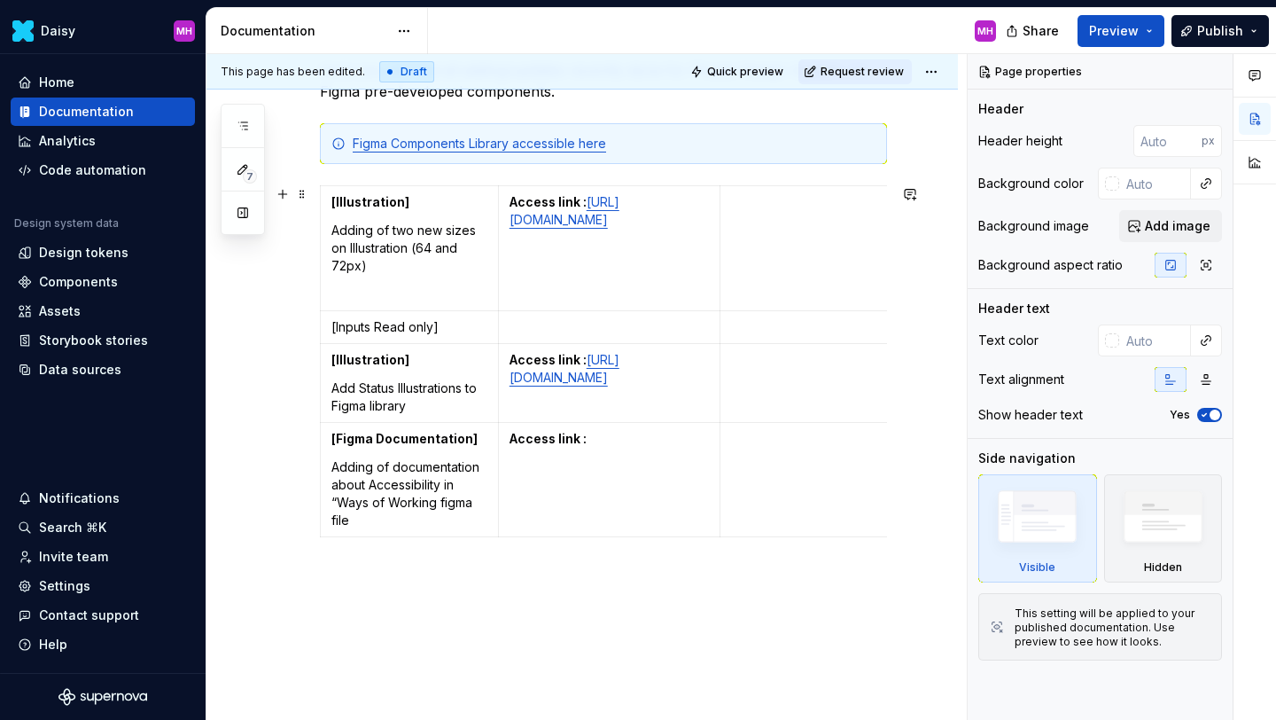
scroll to position [419, 0]
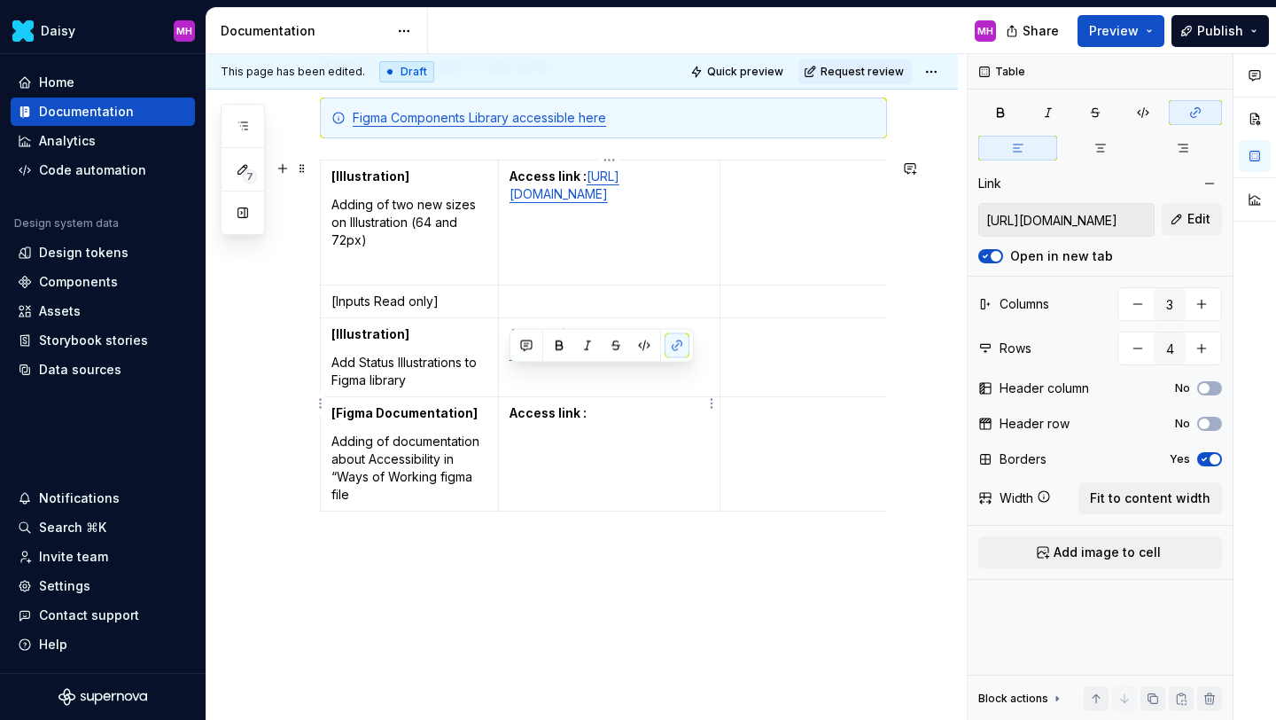
drag, startPoint x: 681, startPoint y: 446, endPoint x: 507, endPoint y: 374, distance: 187.9
click at [507, 374] on td "Access link : [URL][DOMAIN_NAME]" at bounding box center [609, 357] width 222 height 79
drag, startPoint x: 676, startPoint y: 268, endPoint x: 509, endPoint y: 198, distance: 181.5
click at [510, 198] on p "Access link : [URL][DOMAIN_NAME]" at bounding box center [610, 184] width 200 height 35
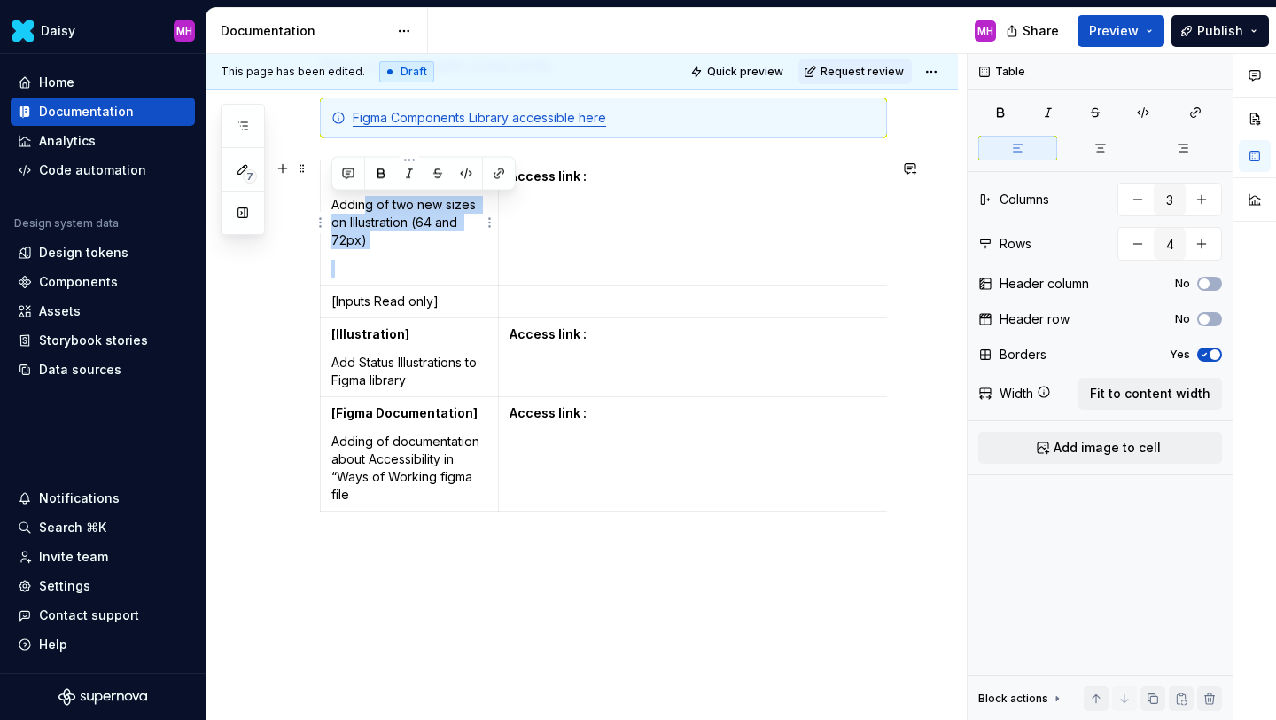
drag, startPoint x: 379, startPoint y: 255, endPoint x: 369, endPoint y: 208, distance: 48.2
click at [369, 208] on td "[Illustration] Adding of two new sizes on Illustration (64 and 72px)" at bounding box center [410, 222] width 178 height 125
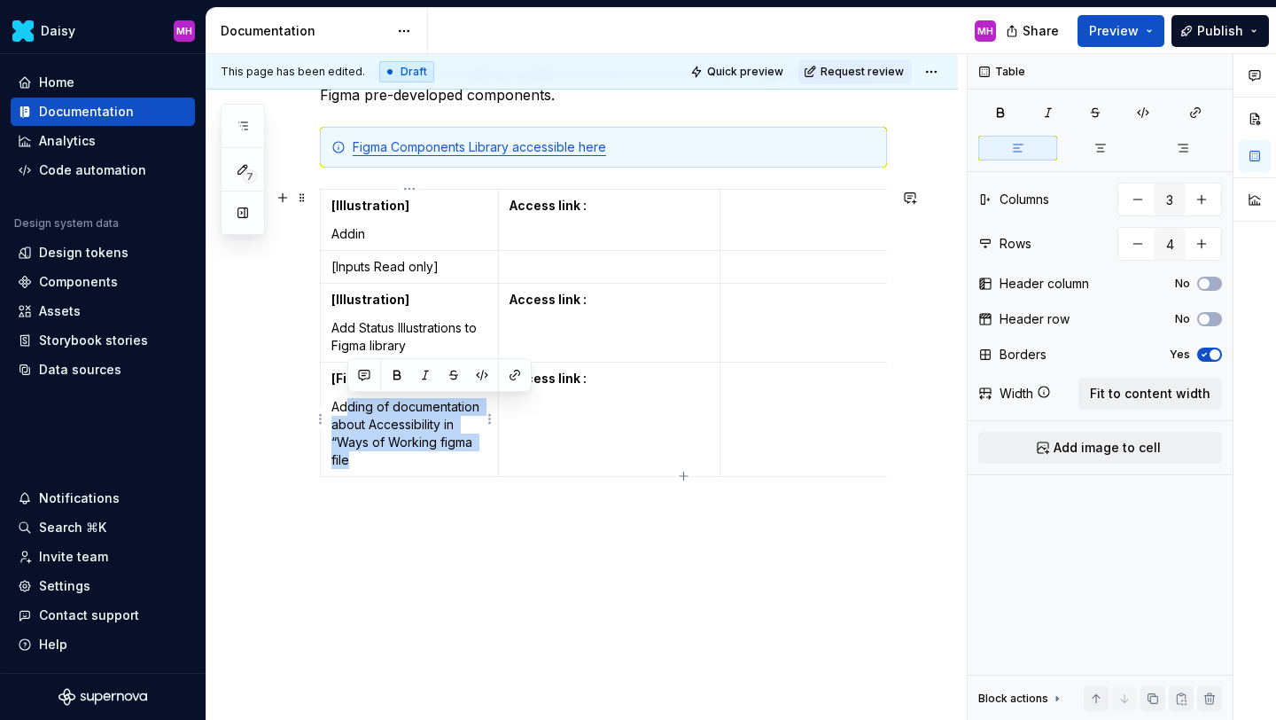
drag, startPoint x: 363, startPoint y: 466, endPoint x: 350, endPoint y: 409, distance: 59.1
click at [350, 409] on p "Adding of documentation about Accessibility in “Ways of Working figma file" at bounding box center [409, 433] width 156 height 71
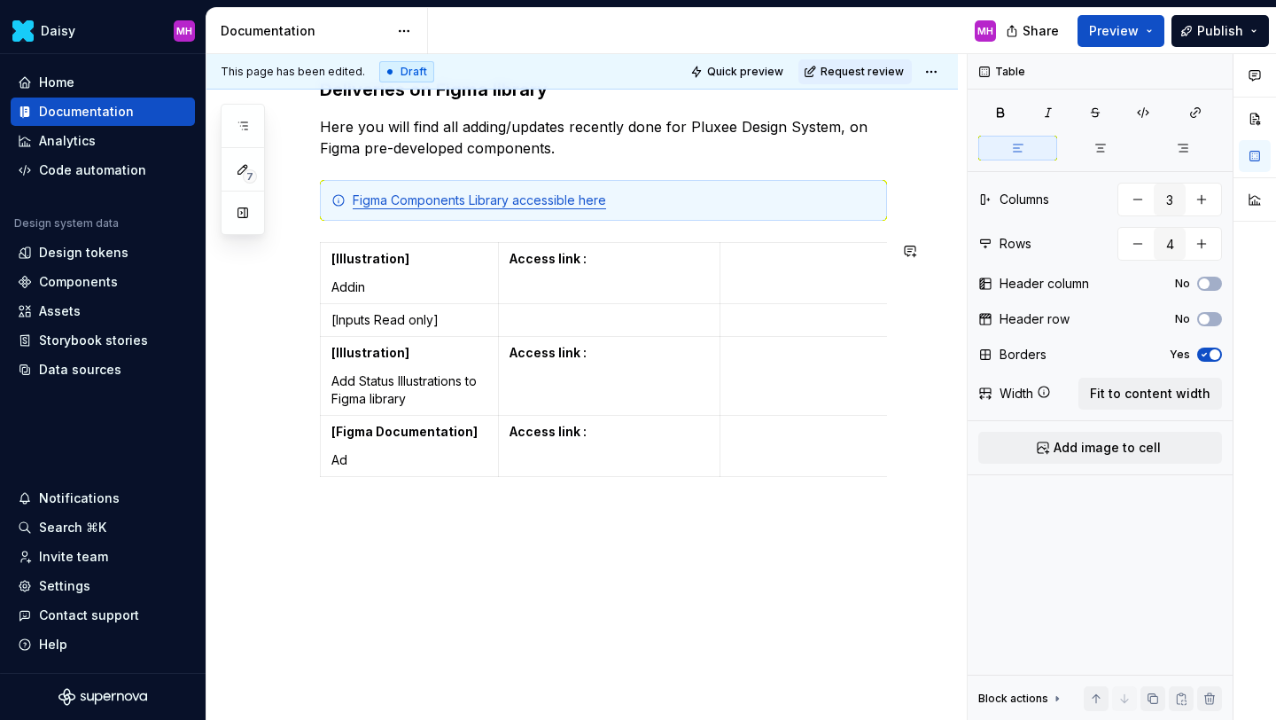
scroll to position [0, 0]
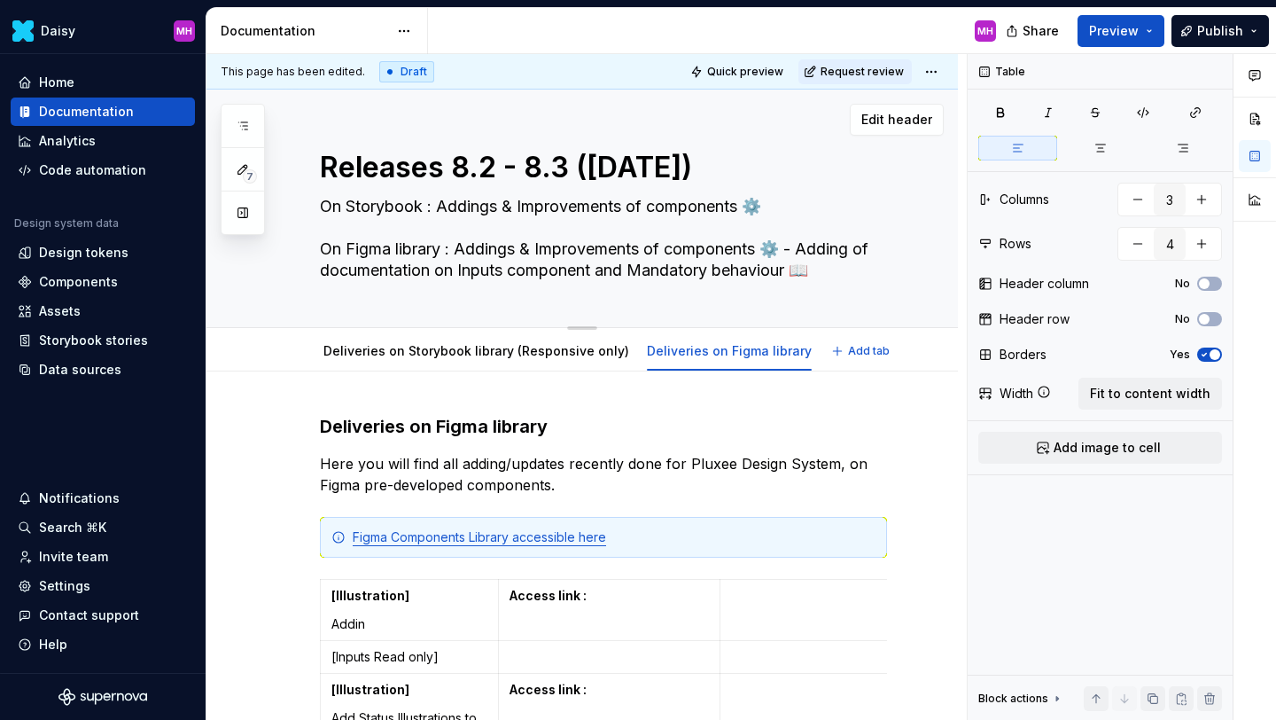
click at [540, 168] on textarea "Releases 8.2 - 8.3 ([DATE])" at bounding box center [599, 167] width 567 height 43
click at [569, 168] on textarea "Releases 8.2 - 8.3 ([DATE])" at bounding box center [599, 167] width 567 height 43
type textarea "*"
type textarea "Releases 8.2 - 8.3 ([DATE])"
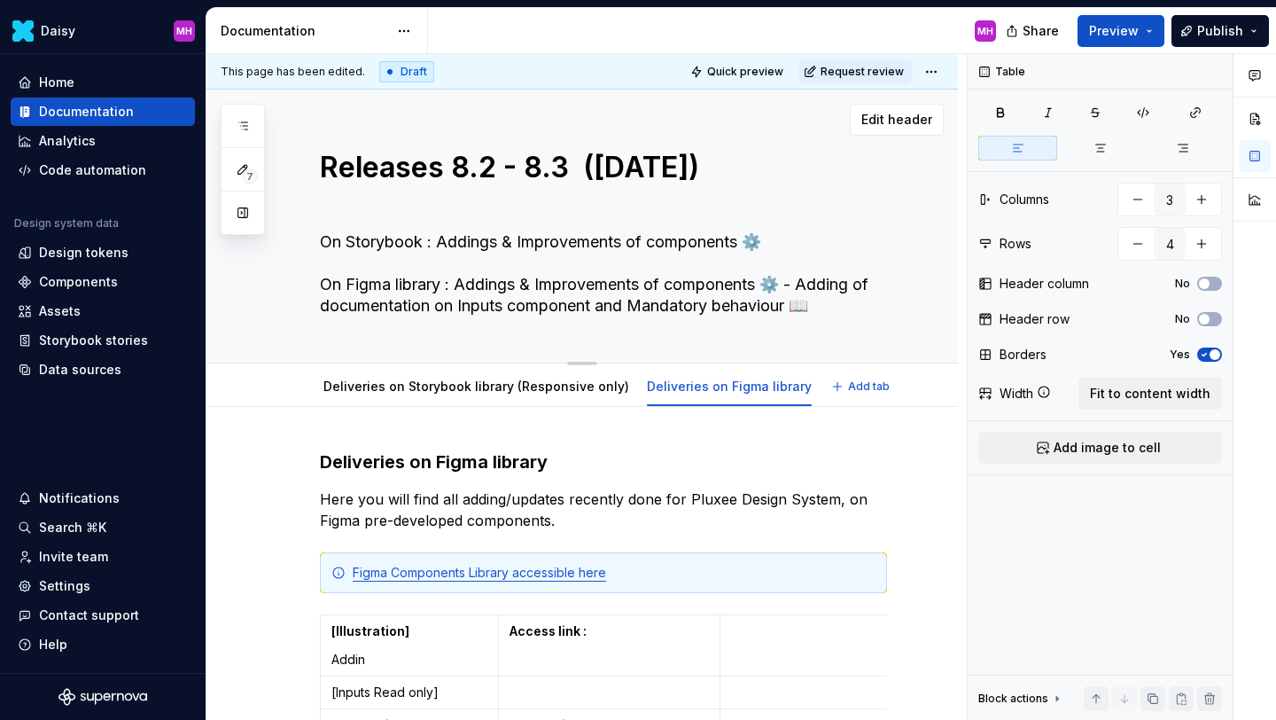
type textarea "*"
type textarea "Releases 8.2 - 8.3 - ([DATE])"
type textarea "*"
type textarea "Releases 8.2 - 8.3 - ([DATE])"
type textarea "*"
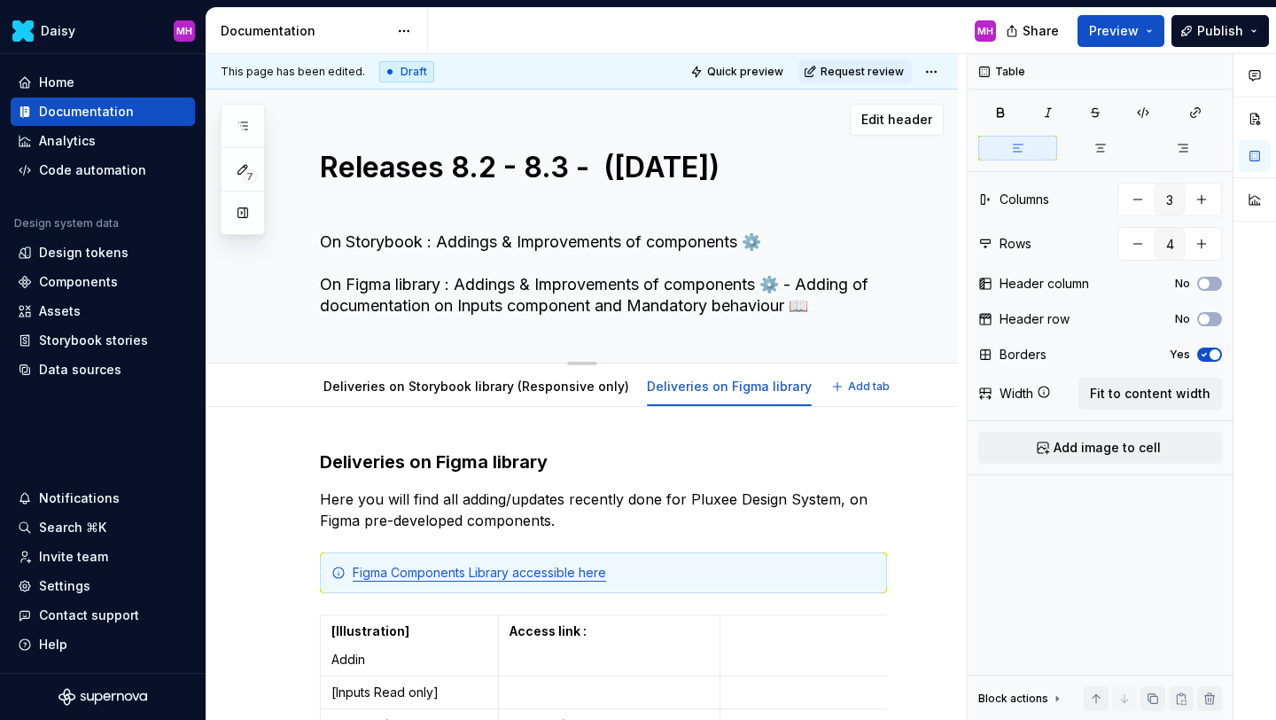
type textarea "Releases 8.2 - 8.3 - 8 ([DATE])"
type textarea "*"
type textarea "Releases 8.2 - 8.3 - 8. ([DATE])"
type textarea "*"
type textarea "Releases 8.2 - 8.3 - 8.4 ([DATE])"
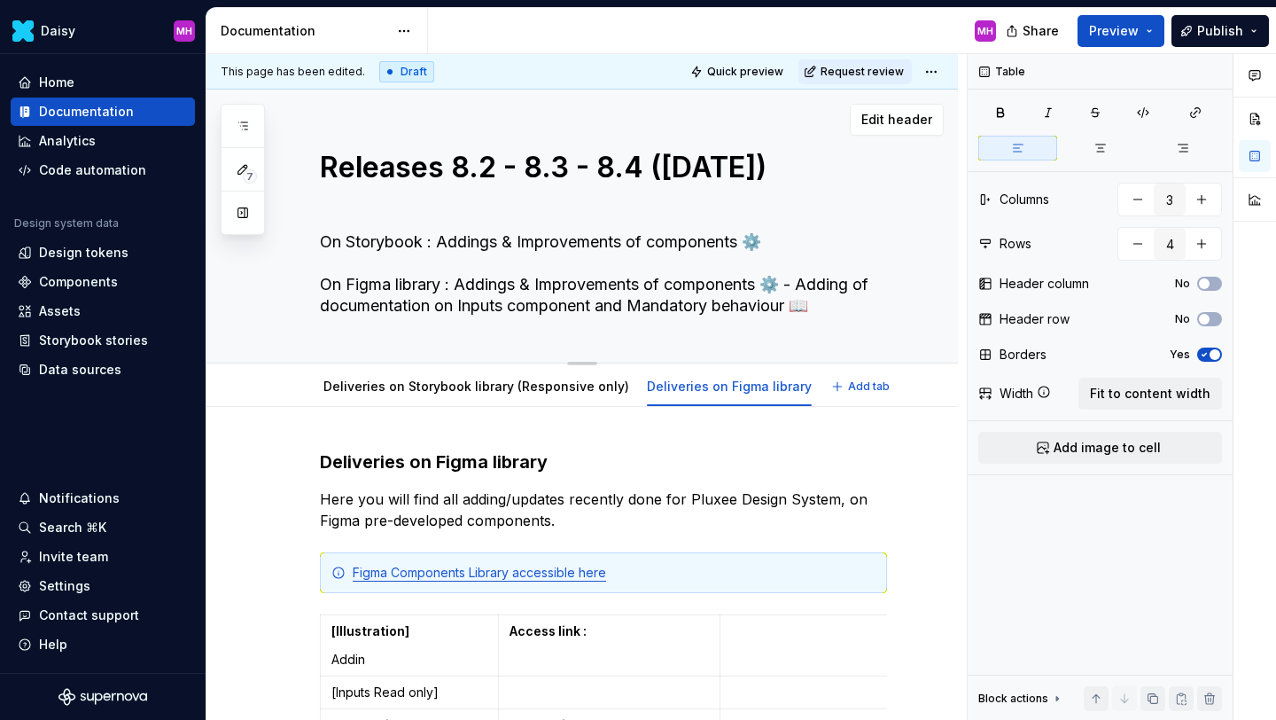
type textarea "*"
type textarea "Releases 8.2 - 8.3 - 8.4 ([DATE])"
click at [567, 105] on div "Edit header" at bounding box center [574, 120] width 737 height 32
type textarea "*"
